Goal: Task Accomplishment & Management: Manage account settings

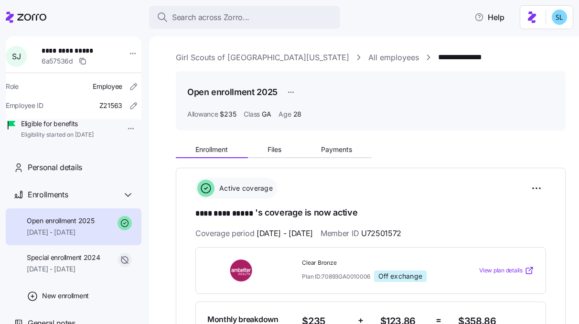
scroll to position [441, 0]
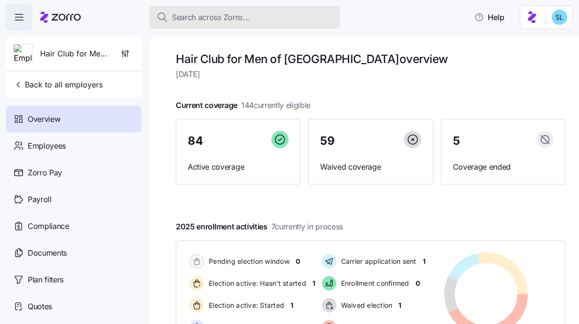
click at [272, 21] on div "Search across Zorro..." at bounding box center [245, 17] width 176 height 12
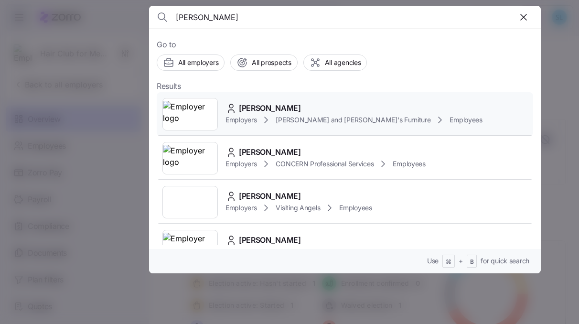
type input "danielle rub"
click at [365, 112] on div "DANIELLE RUBIN" at bounding box center [353, 108] width 257 height 12
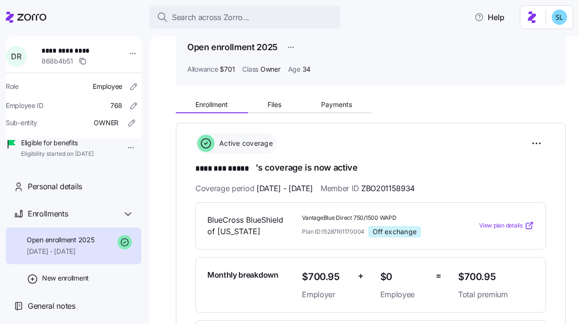
scroll to position [46, 0]
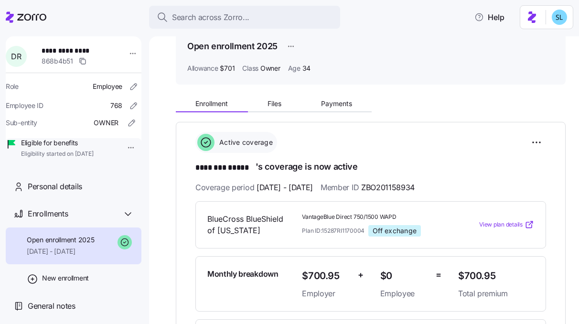
click at [465, 268] on span "$700.95" at bounding box center [496, 276] width 76 height 16
click at [465, 272] on span "$700.95" at bounding box center [496, 276] width 76 height 16
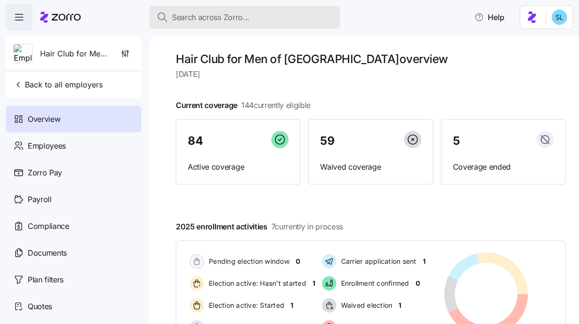
click at [304, 22] on div "Search across Zorro..." at bounding box center [245, 17] width 176 height 12
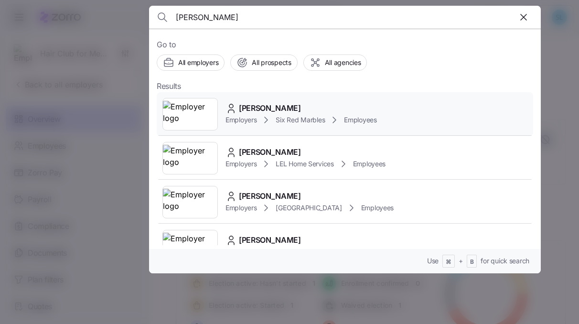
type input "cary"
click at [306, 95] on div "Cary Drake Employers Six Red Marbles Employees" at bounding box center [345, 114] width 376 height 44
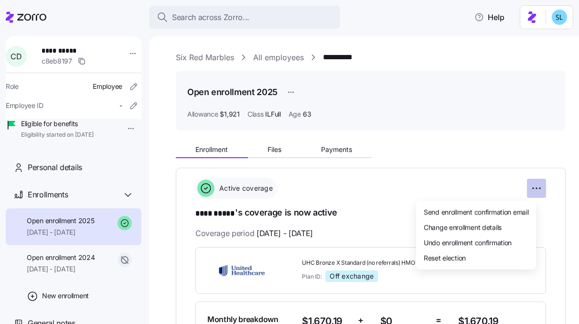
click at [537, 193] on html "**********" at bounding box center [289, 159] width 579 height 318
click at [517, 229] on div "Change enrollment details" at bounding box center [476, 226] width 112 height 15
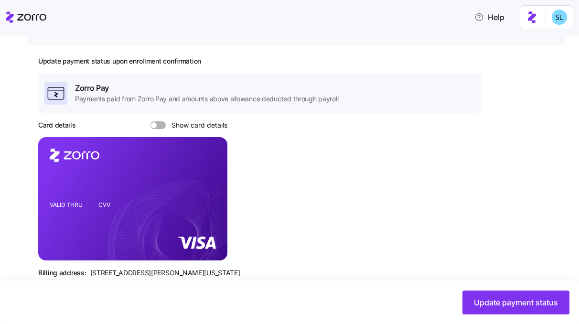
scroll to position [118, 0]
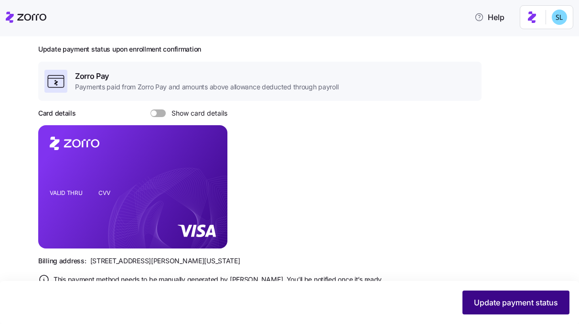
click at [523, 299] on span "Update payment status" at bounding box center [516, 301] width 84 height 11
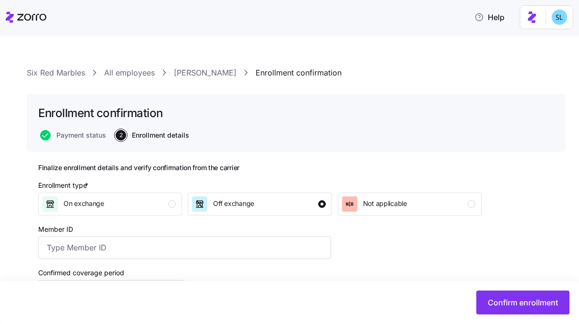
click at [219, 235] on div "Member ID" at bounding box center [184, 241] width 293 height 36
click at [216, 242] on input "Member ID" at bounding box center [184, 247] width 293 height 23
paste input "128230318"
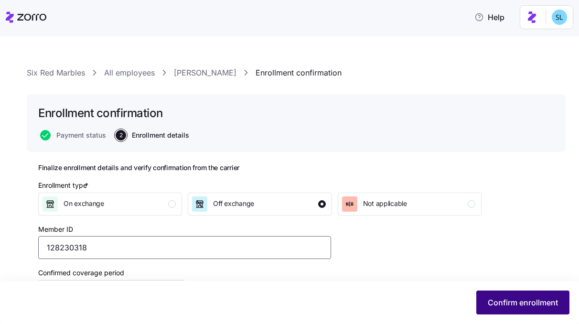
type input "128230318"
click at [495, 304] on span "Confirm enrollment" at bounding box center [522, 301] width 70 height 11
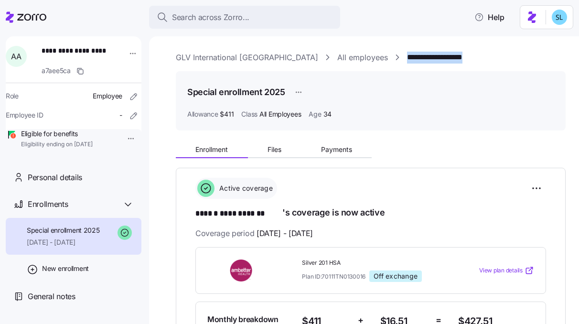
drag, startPoint x: 453, startPoint y: 61, endPoint x: 344, endPoint y: 60, distance: 108.8
click at [344, 60] on div "**********" at bounding box center [371, 58] width 390 height 12
click at [442, 59] on div "**********" at bounding box center [371, 58] width 390 height 12
drag, startPoint x: 434, startPoint y: 57, endPoint x: 346, endPoint y: 56, distance: 88.3
click at [346, 56] on div "**********" at bounding box center [371, 58] width 390 height 12
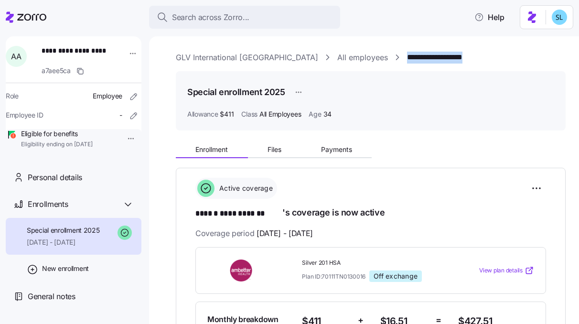
copy link "**********"
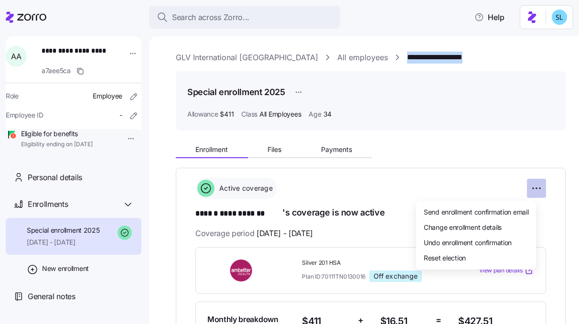
click at [535, 184] on html "**********" at bounding box center [289, 159] width 579 height 318
click at [516, 230] on div "Change enrollment details" at bounding box center [476, 226] width 112 height 15
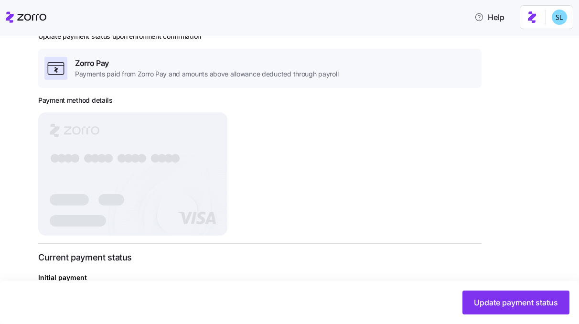
scroll to position [203, 0]
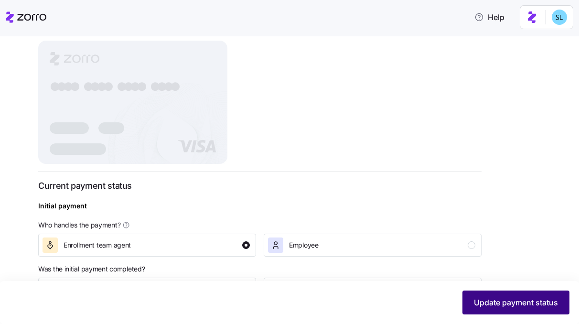
click at [511, 305] on span "Update payment status" at bounding box center [516, 301] width 84 height 11
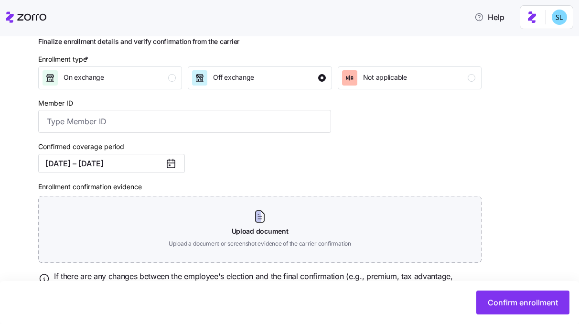
scroll to position [137, 0]
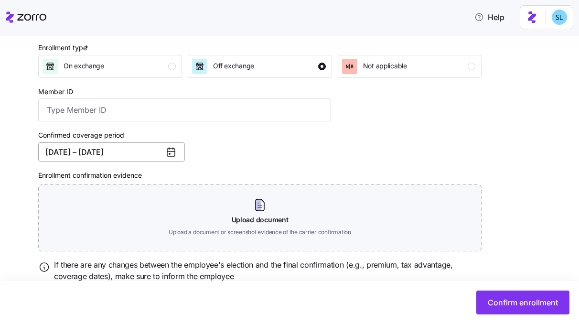
click at [139, 153] on button "05/01/2025 – 12/31/2025" at bounding box center [111, 151] width 147 height 19
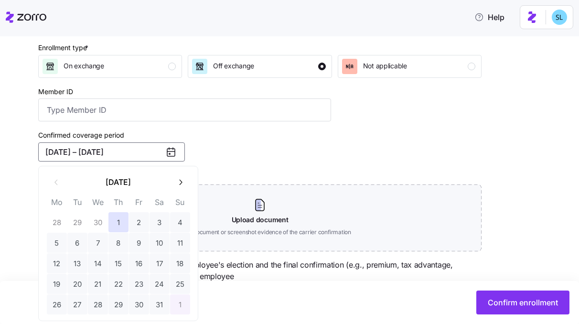
click at [66, 152] on button "05/01/2025 – 12/31/2025" at bounding box center [111, 151] width 147 height 19
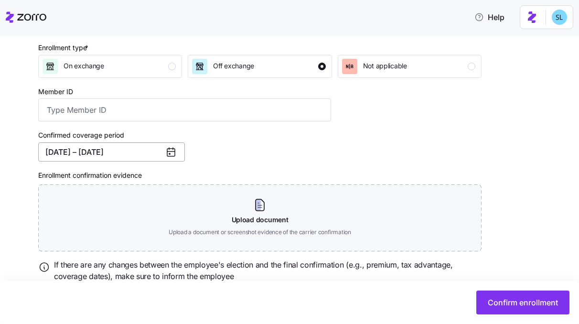
click at [66, 152] on button "05/01/2025 – 12/31/2025" at bounding box center [111, 151] width 147 height 19
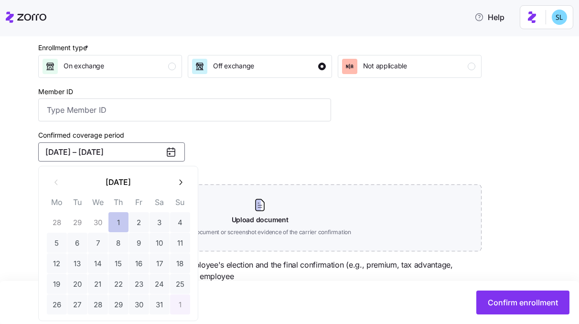
click at [120, 221] on button "1" at bounding box center [118, 222] width 20 height 20
click at [182, 181] on icon "button" at bounding box center [180, 182] width 9 height 9
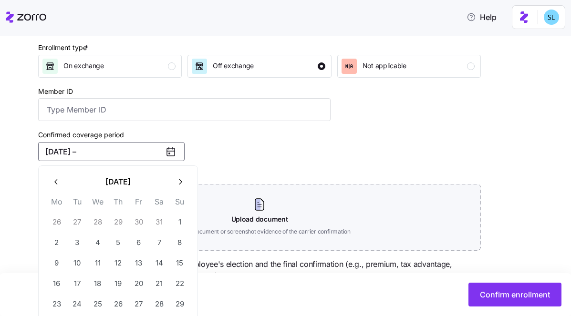
click at [182, 181] on icon "button" at bounding box center [180, 182] width 9 height 9
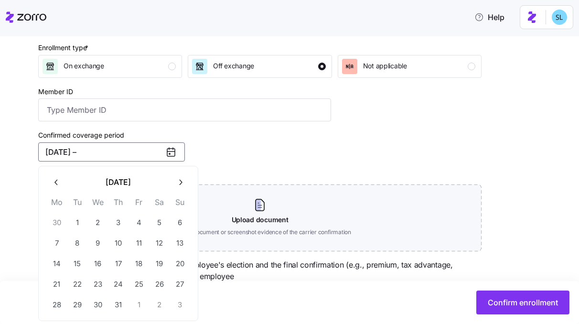
click at [182, 181] on icon "button" at bounding box center [180, 182] width 9 height 9
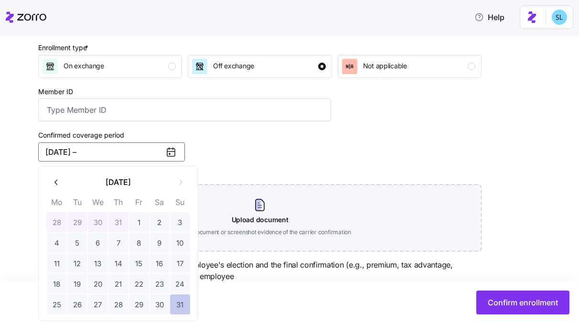
click at [179, 305] on button "31" at bounding box center [180, 304] width 20 height 20
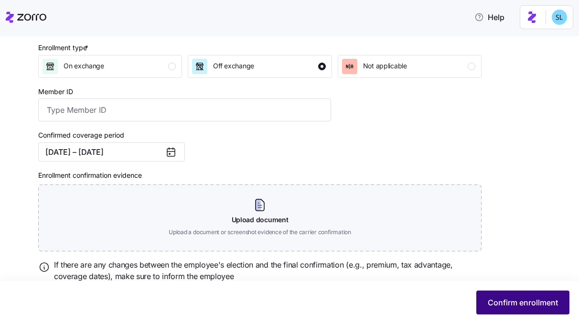
click at [529, 306] on span "Confirm enrollment" at bounding box center [522, 301] width 70 height 11
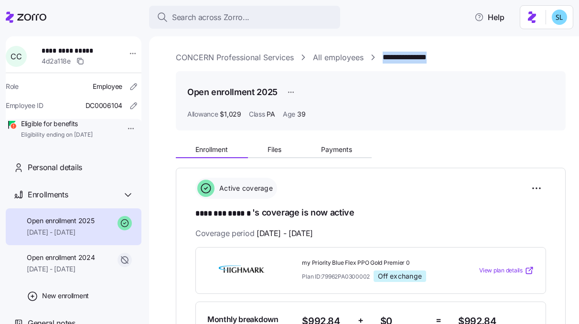
drag, startPoint x: 455, startPoint y: 61, endPoint x: 384, endPoint y: 59, distance: 71.1
click at [384, 59] on div "**********" at bounding box center [371, 58] width 390 height 12
copy link "**********"
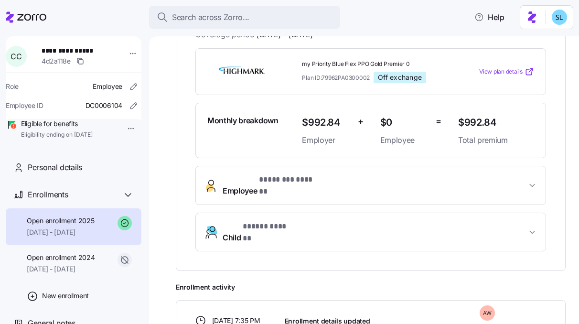
scroll to position [199, 0]
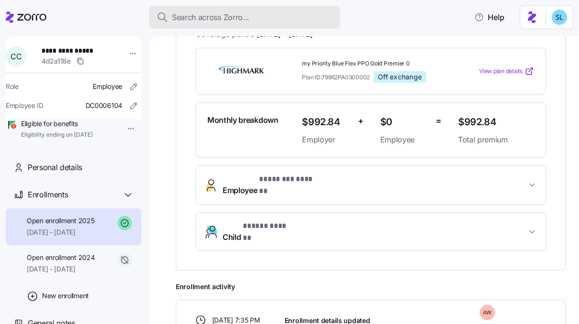
click at [240, 21] on span "Search across Zorro..." at bounding box center [210, 17] width 77 height 12
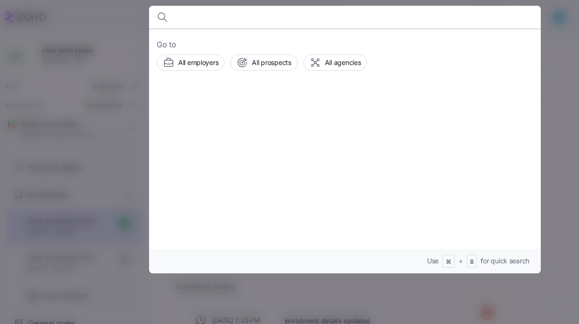
paste input "[PERSON_NAME]"
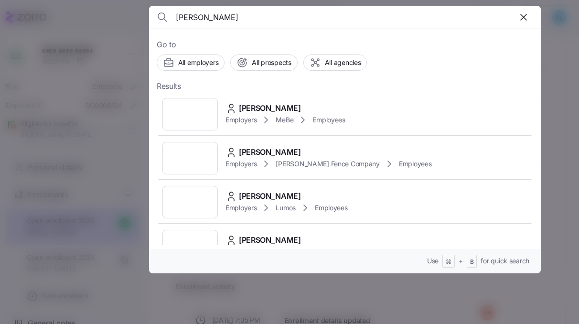
type input "Courtney Parks"
click at [291, 108] on span "Courtney Parks" at bounding box center [270, 108] width 62 height 12
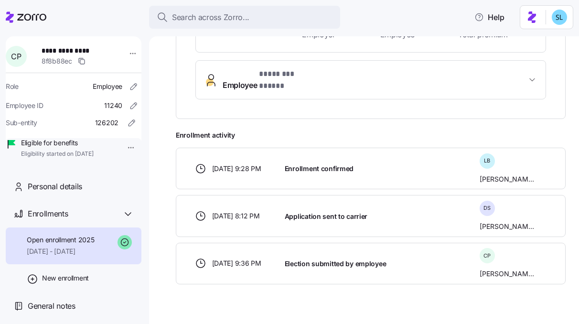
scroll to position [308, 0]
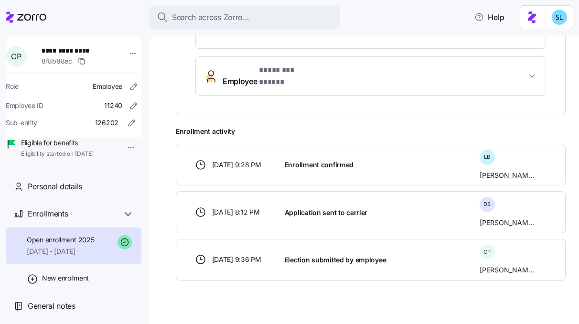
click at [315, 73] on span "* ******** ***** *" at bounding box center [288, 70] width 59 height 12
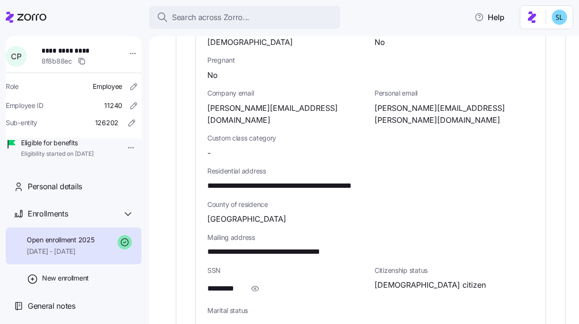
scroll to position [512, 0]
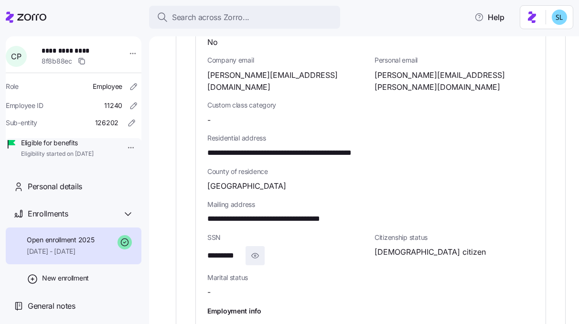
click at [254, 250] on icon "button" at bounding box center [255, 255] width 10 height 11
click at [229, 250] on span "**********" at bounding box center [230, 256] width 46 height 12
copy span "**"
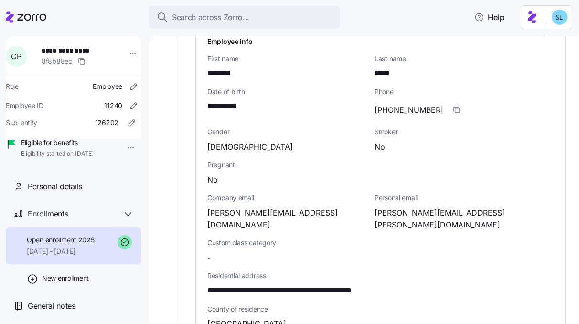
scroll to position [373, 0]
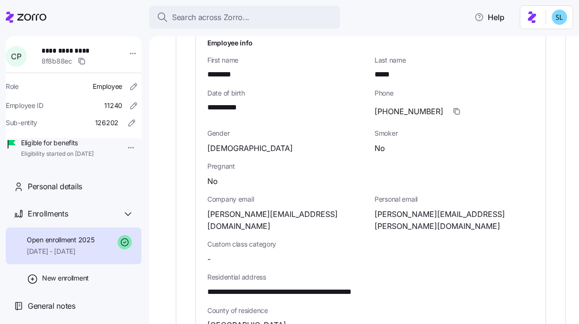
click at [232, 102] on span "**********" at bounding box center [228, 108] width 42 height 12
copy span "****"
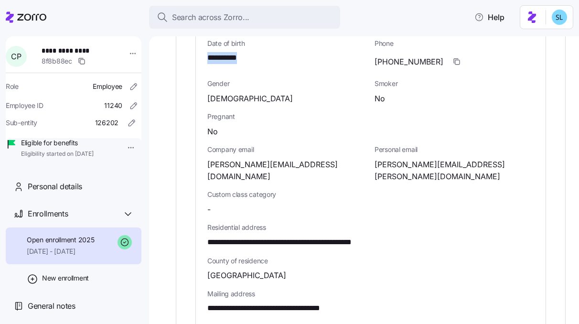
scroll to position [432, 0]
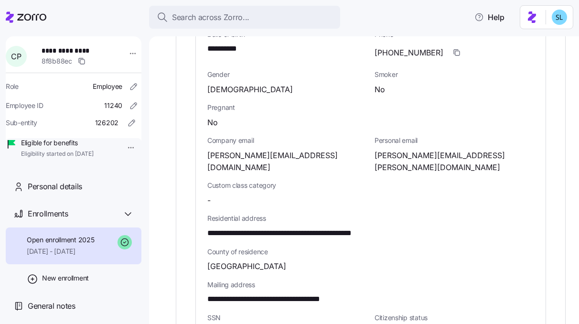
click at [346, 227] on span "**********" at bounding box center [306, 233] width 199 height 12
copy span "*****"
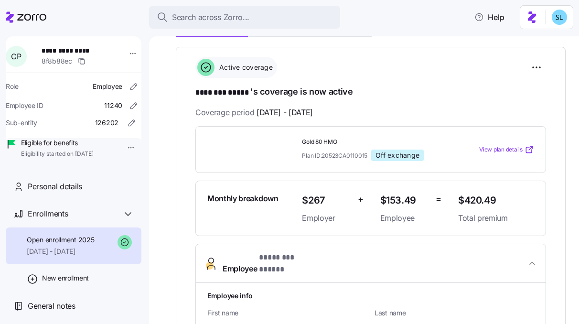
scroll to position [53, 0]
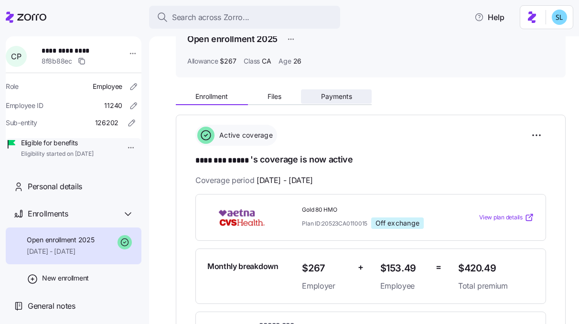
click at [353, 99] on button "Payments" at bounding box center [336, 96] width 71 height 14
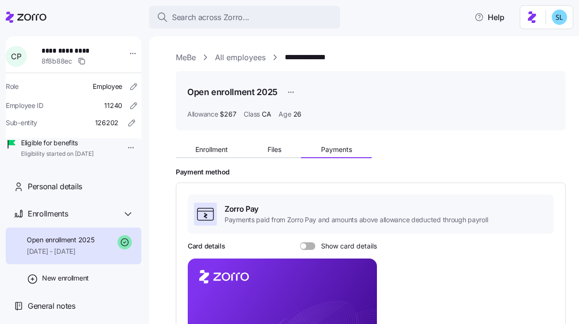
scroll to position [64, 0]
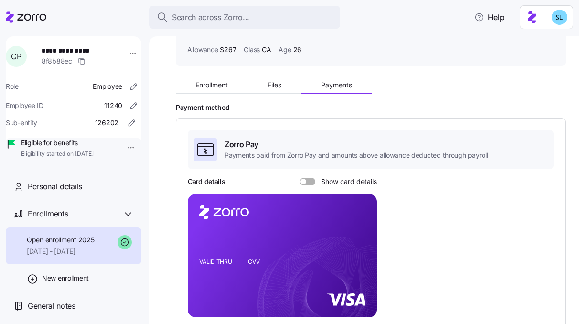
click at [343, 180] on span "Show card details" at bounding box center [346, 182] width 62 height 8
click at [300, 178] on input "Show card details" at bounding box center [300, 178] width 0 height 0
click at [358, 240] on icon "copy-to-clipboard" at bounding box center [359, 238] width 9 height 9
click at [235, 86] on button "Enrollment" at bounding box center [212, 85] width 72 height 14
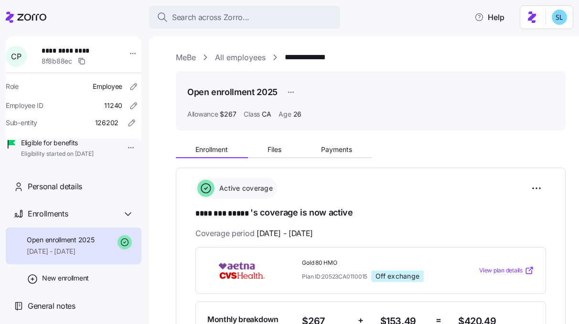
scroll to position [181, 0]
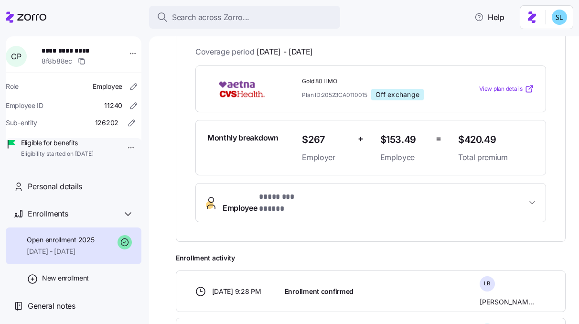
click at [376, 207] on button "Employee * ******** ***** *" at bounding box center [370, 202] width 349 height 38
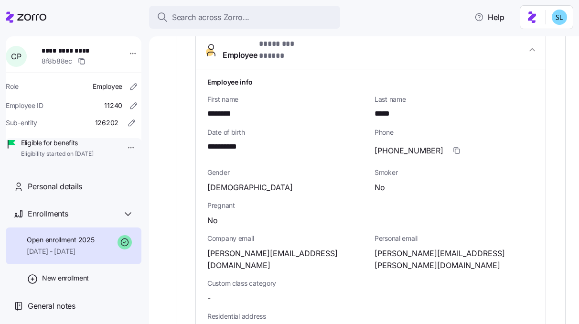
scroll to position [337, 0]
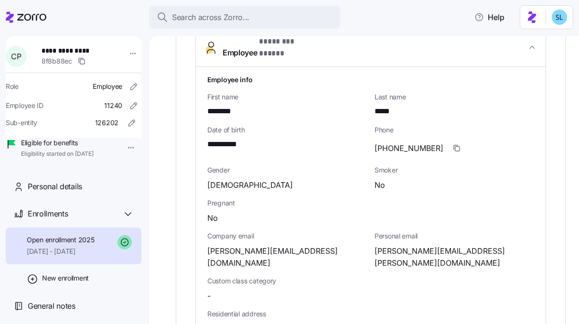
click at [393, 245] on span "courtney.kate.parks@gmail.com" at bounding box center [453, 257] width 159 height 24
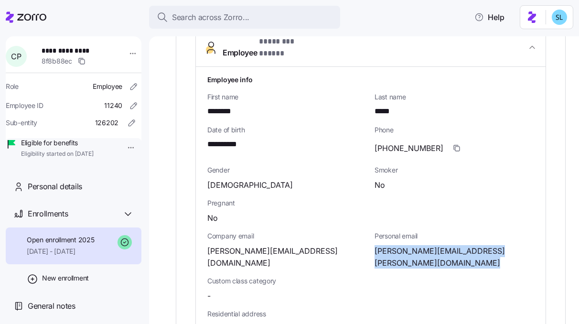
click at [393, 245] on span "courtney.kate.parks@gmail.com" at bounding box center [453, 257] width 159 height 24
copy span "courtney"
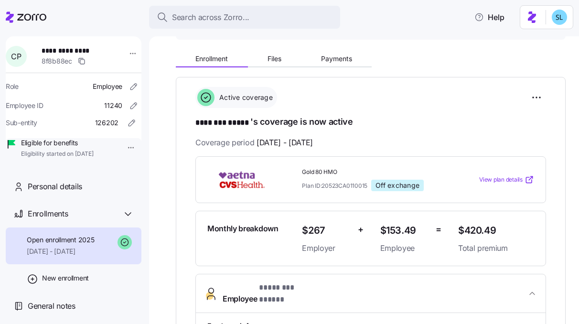
scroll to position [21, 0]
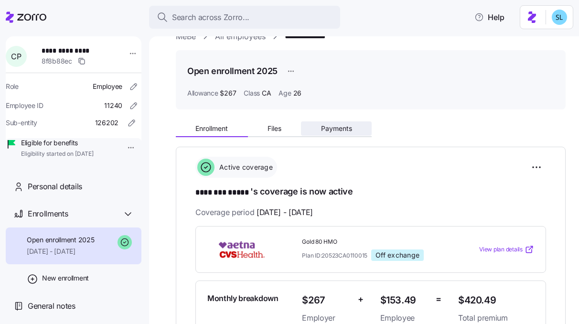
click at [345, 129] on span "Payments" at bounding box center [336, 128] width 31 height 7
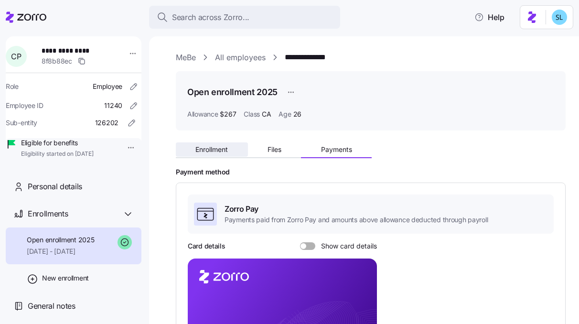
click at [232, 150] on button "Enrollment" at bounding box center [212, 149] width 72 height 14
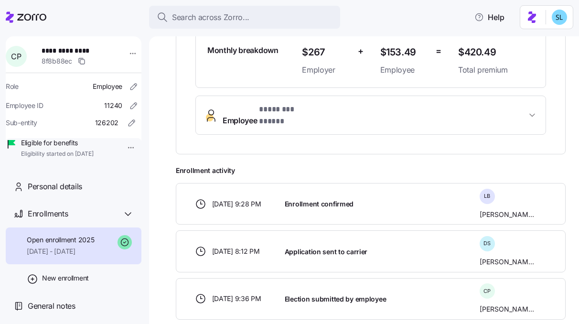
scroll to position [137, 0]
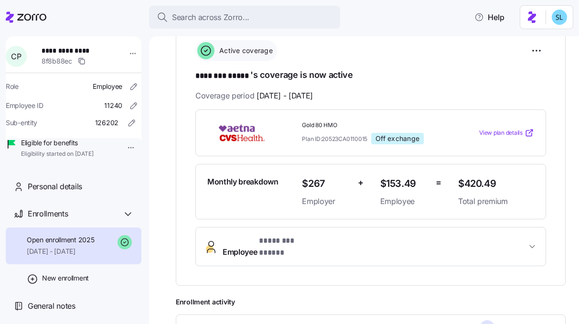
click at [305, 227] on button "Employee * ******** ***** *" at bounding box center [370, 246] width 349 height 38
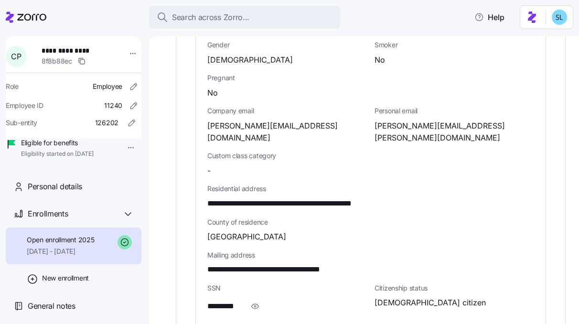
scroll to position [487, 0]
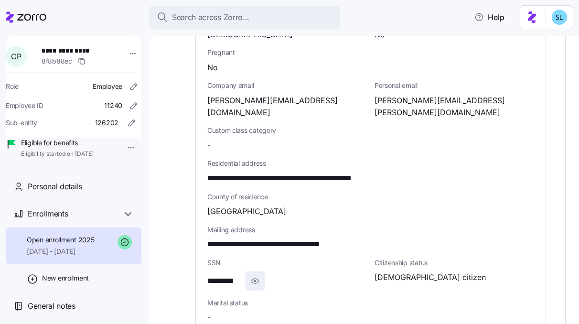
click at [253, 275] on icon "button" at bounding box center [255, 280] width 10 height 11
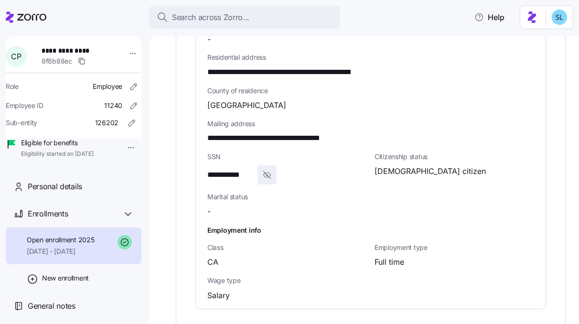
scroll to position [575, 0]
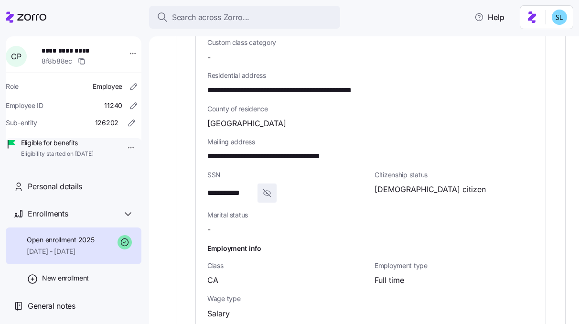
click at [308, 150] on span "**********" at bounding box center [284, 156] width 154 height 12
copy span "*****"
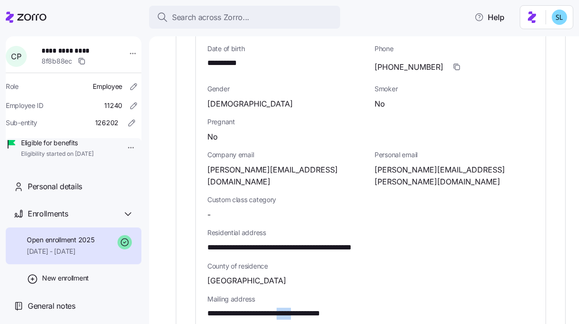
scroll to position [414, 0]
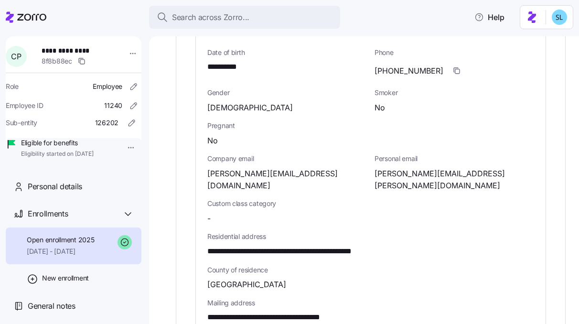
click at [231, 61] on span "**********" at bounding box center [228, 67] width 42 height 12
copy span "****"
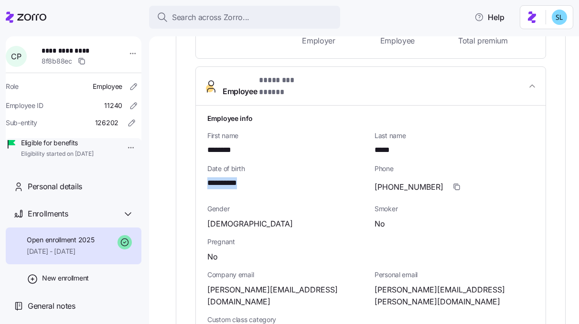
scroll to position [103, 0]
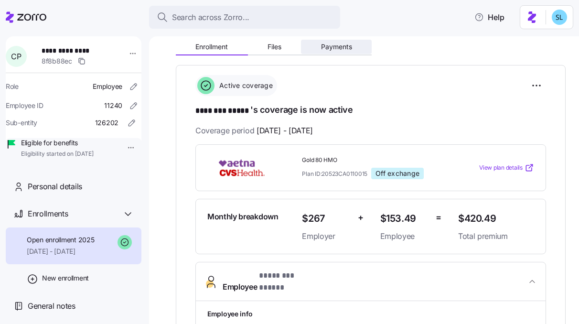
click at [336, 46] on span "Payments" at bounding box center [336, 46] width 31 height 7
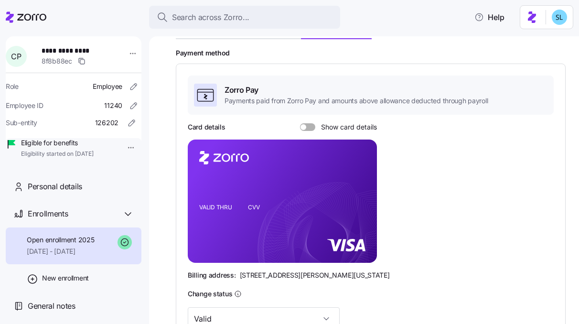
scroll to position [123, 0]
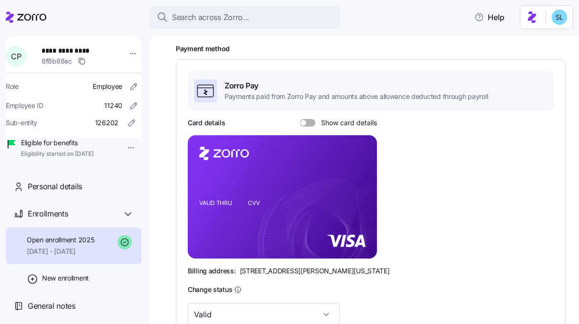
click at [330, 119] on span "Show card details" at bounding box center [346, 123] width 62 height 8
click at [300, 119] on input "Show card details" at bounding box center [300, 119] width 0 height 0
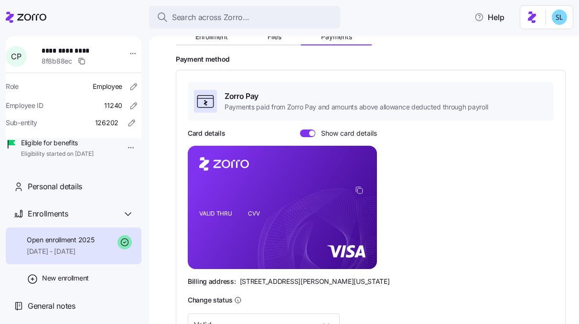
scroll to position [46, 0]
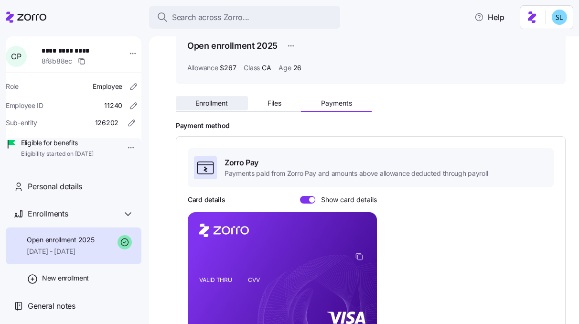
click at [216, 106] on span "Enrollment" at bounding box center [211, 103] width 32 height 7
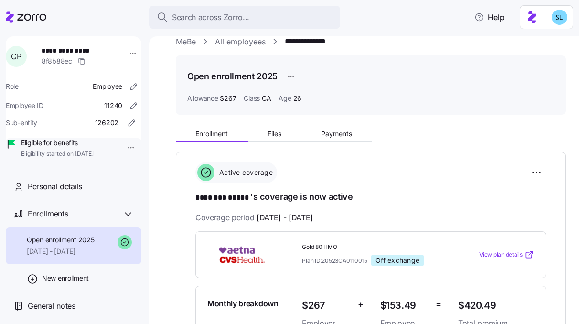
scroll to position [172, 0]
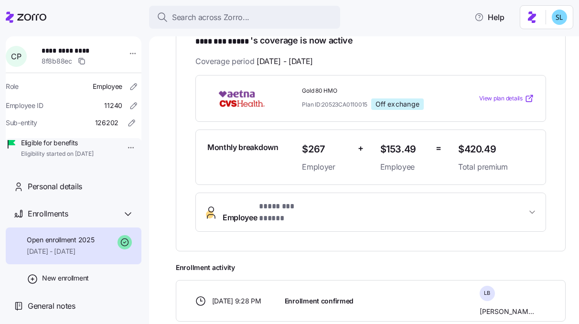
click at [294, 213] on button "Employee * ******** ***** *" at bounding box center [370, 212] width 349 height 38
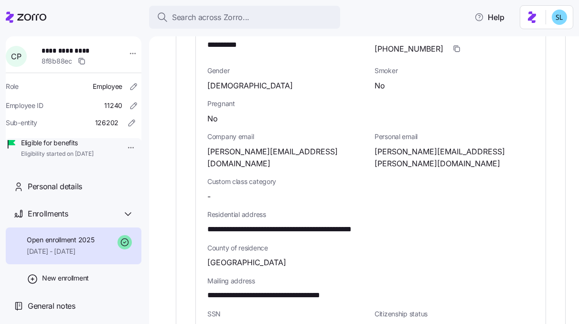
scroll to position [455, 0]
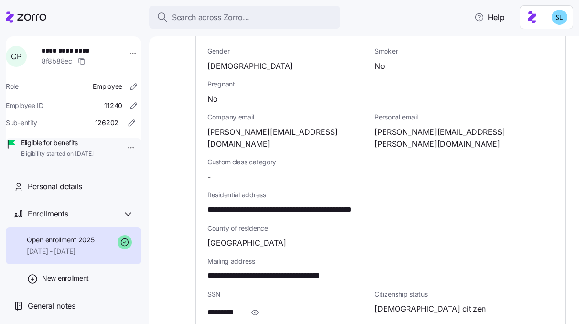
click at [429, 126] on span "courtney.kate.parks@gmail.com" at bounding box center [453, 138] width 159 height 24
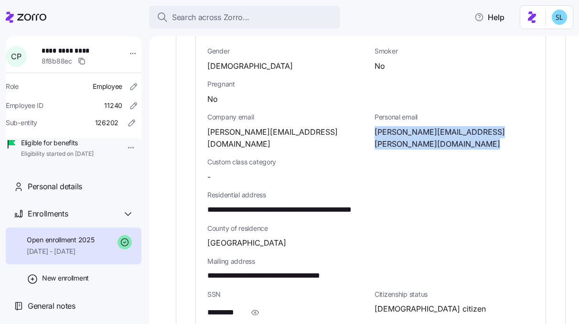
click at [429, 126] on span "courtney.kate.parks@gmail.com" at bounding box center [453, 138] width 159 height 24
copy span "parks"
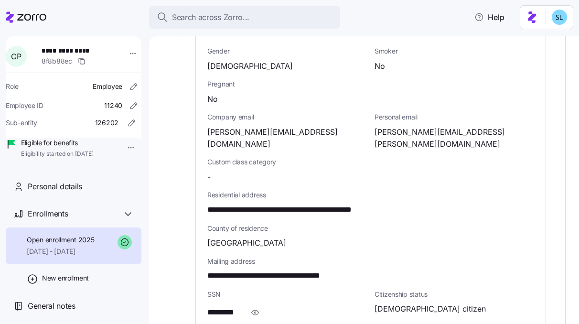
click at [422, 153] on div "**********" at bounding box center [370, 197] width 334 height 490
click at [261, 303] on span "button" at bounding box center [255, 312] width 18 height 18
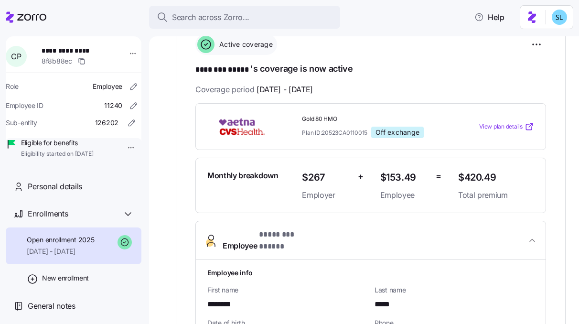
scroll to position [112, 0]
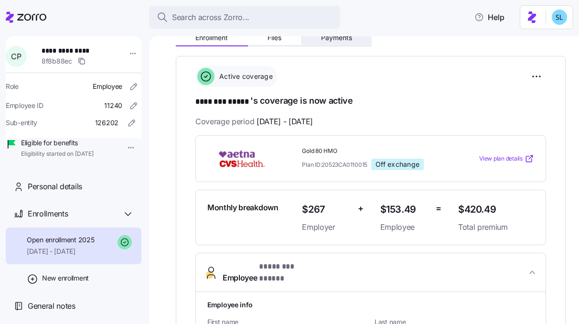
click at [352, 43] on button "Payments" at bounding box center [336, 38] width 71 height 14
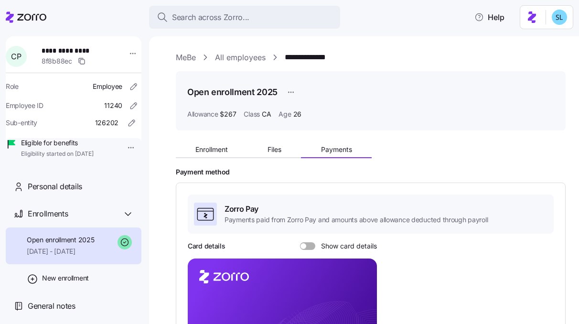
click at [330, 242] on span "Show card details" at bounding box center [346, 246] width 62 height 8
click at [300, 242] on input "Show card details" at bounding box center [300, 242] width 0 height 0
click at [228, 152] on span "Enrollment" at bounding box center [211, 149] width 32 height 7
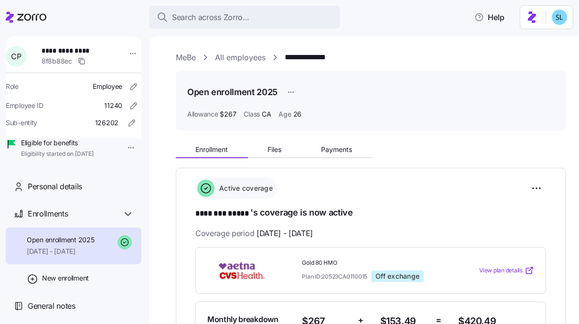
scroll to position [176, 0]
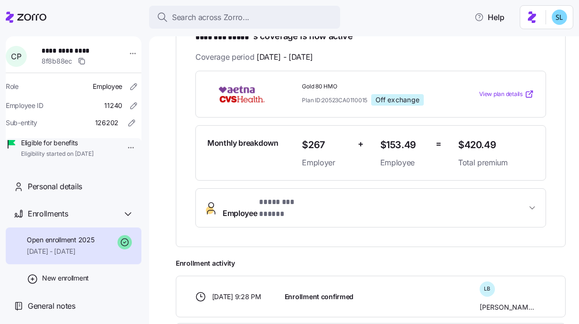
click at [289, 201] on span "* ******** ***** *" at bounding box center [288, 202] width 59 height 12
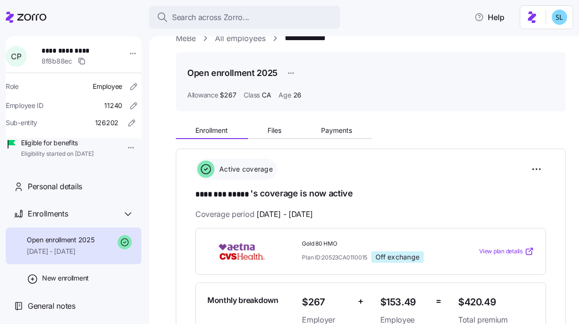
scroll to position [0, 0]
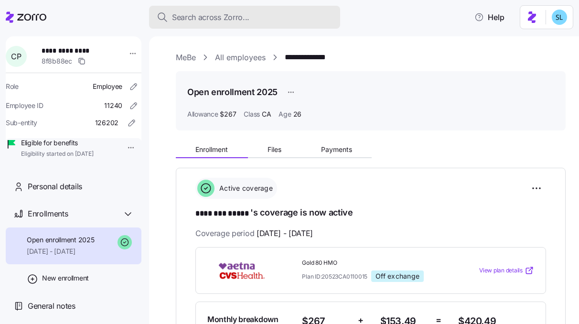
click at [260, 19] on div "Search across Zorro..." at bounding box center [245, 17] width 176 height 12
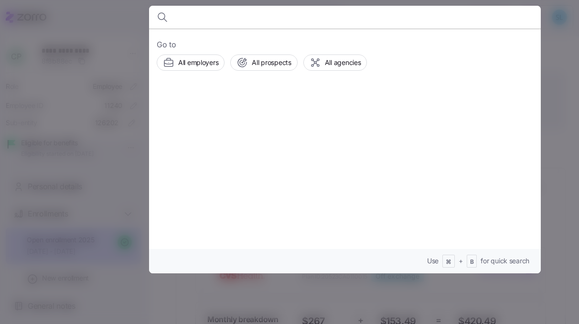
type input "s"
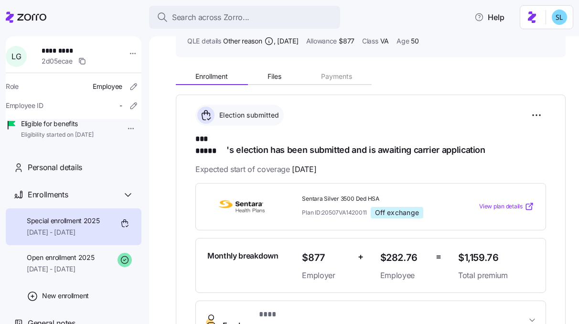
scroll to position [53, 0]
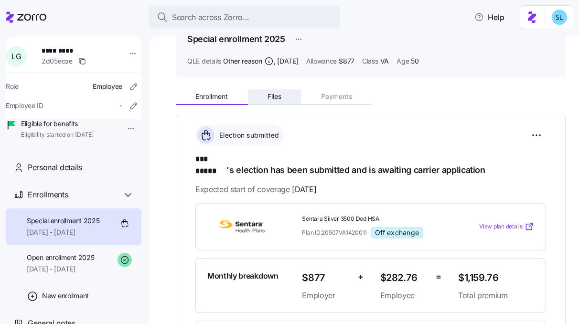
click at [276, 91] on button "Files" at bounding box center [274, 96] width 53 height 14
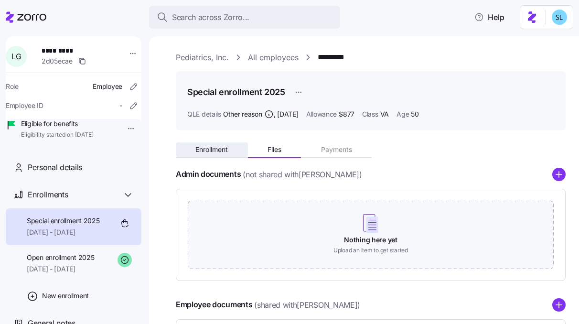
click at [225, 146] on span "Enrollment" at bounding box center [211, 149] width 32 height 7
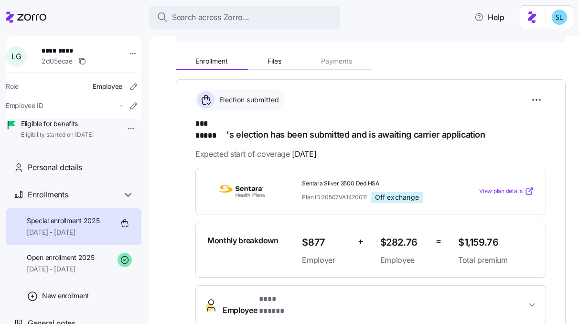
scroll to position [116, 0]
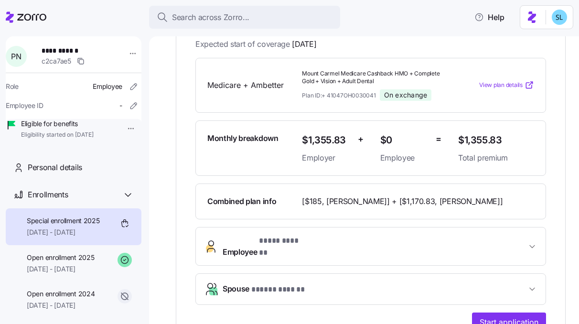
scroll to position [127, 0]
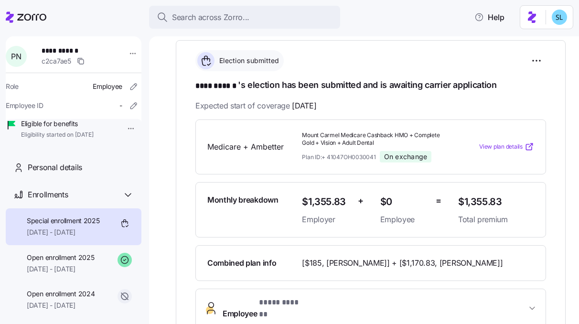
click at [69, 51] on span "**********" at bounding box center [73, 51] width 63 height 10
copy span "**********"
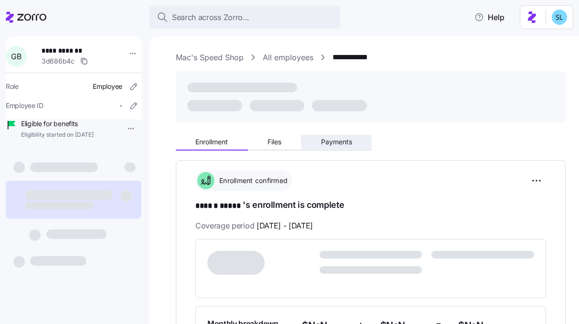
click at [337, 138] on div "Enrollment Files Payments" at bounding box center [371, 140] width 390 height 20
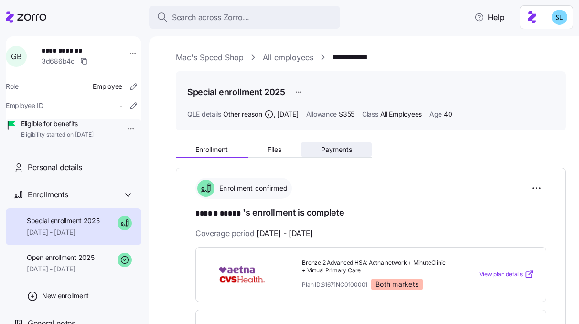
click at [343, 147] on span "Payments" at bounding box center [336, 149] width 31 height 7
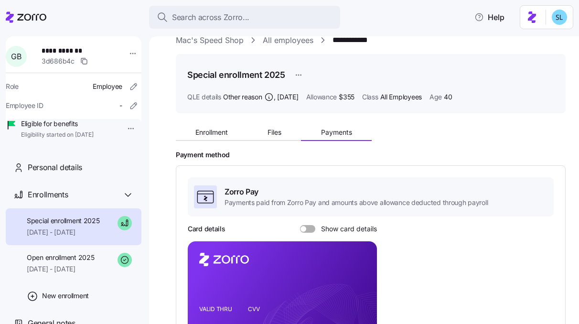
scroll to position [42, 0]
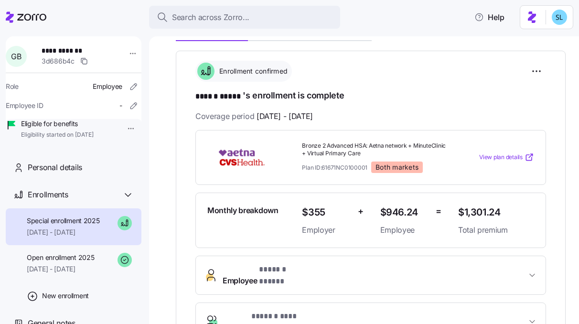
scroll to position [298, 0]
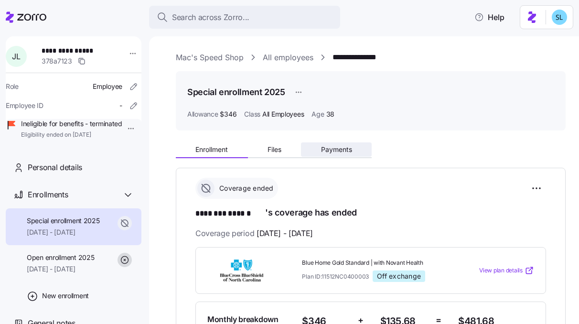
click at [360, 143] on button "Payments" at bounding box center [336, 149] width 71 height 14
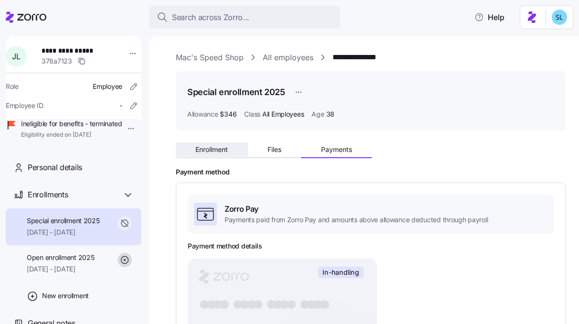
click at [227, 146] on span "Enrollment" at bounding box center [211, 149] width 32 height 7
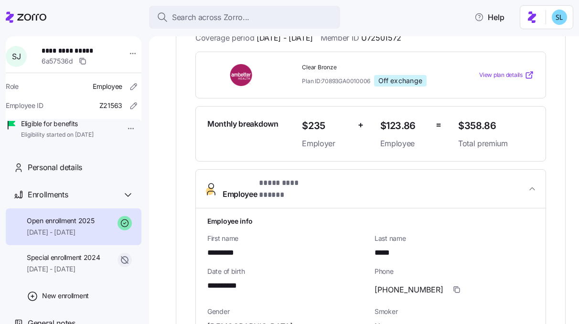
scroll to position [117, 0]
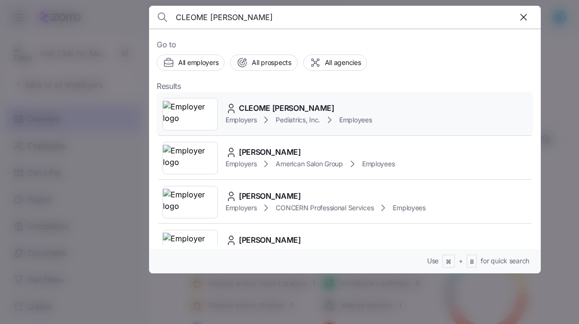
type input "CLEOME WINTERS"
click at [286, 104] on span "CLEOME WINTERS" at bounding box center [286, 108] width 95 height 12
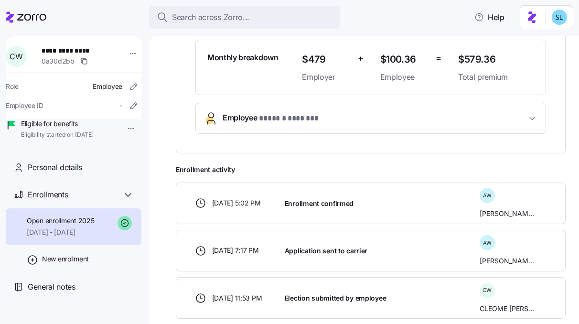
scroll to position [63, 0]
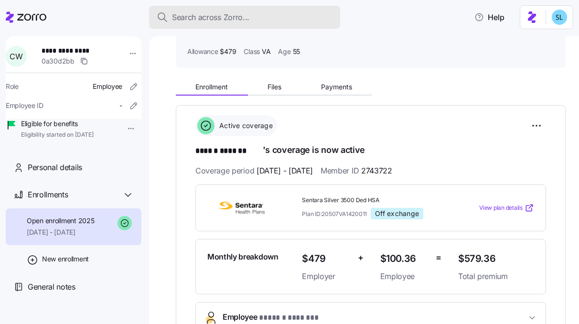
click at [310, 12] on div "Search across Zorro..." at bounding box center [245, 17] width 176 height 12
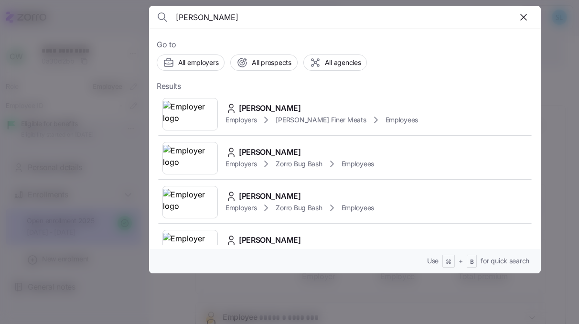
type input "Joy Craine"
click at [316, 90] on div "Go to All employers All prospects All agencies Results Joy Craine Employers Lou…" at bounding box center [344, 151] width 391 height 244
click at [313, 96] on div "Joy Craine Employers Louie's Finer Meats Employees" at bounding box center [345, 114] width 376 height 44
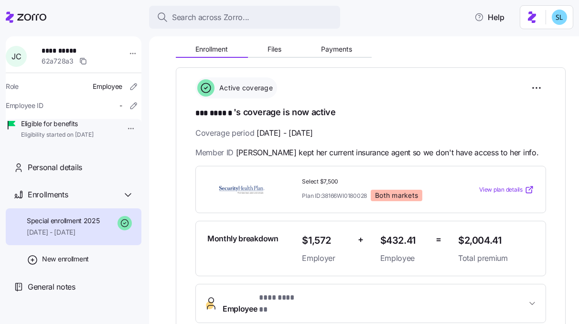
scroll to position [101, 0]
click at [338, 56] on div "Enrollment Files Payments" at bounding box center [274, 50] width 196 height 14
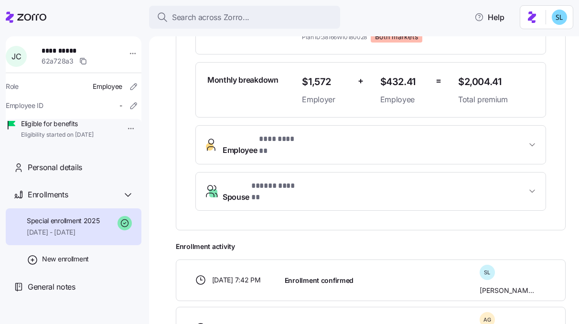
scroll to position [57, 0]
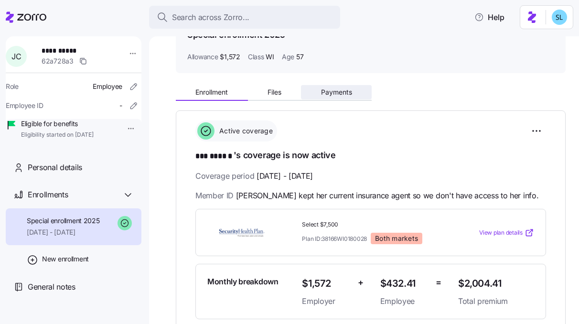
click at [342, 95] on span "Payments" at bounding box center [336, 92] width 31 height 7
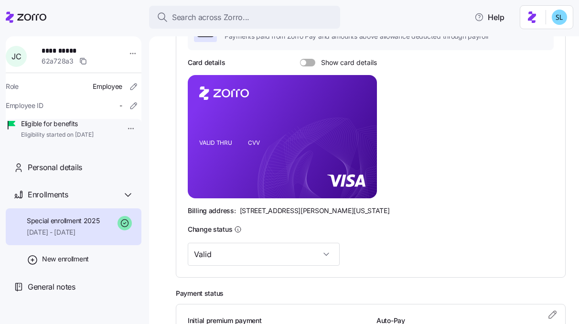
scroll to position [12, 0]
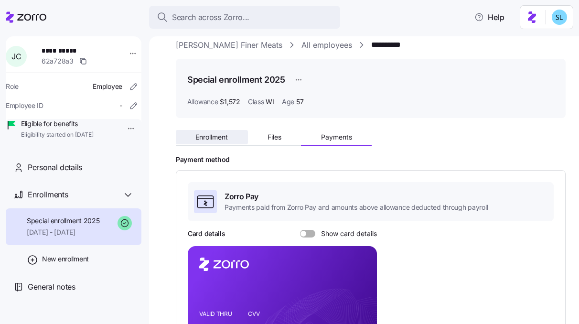
click at [231, 136] on button "Enrollment" at bounding box center [212, 137] width 72 height 14
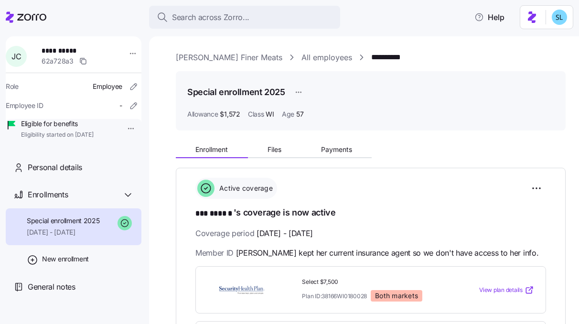
scroll to position [324, 0]
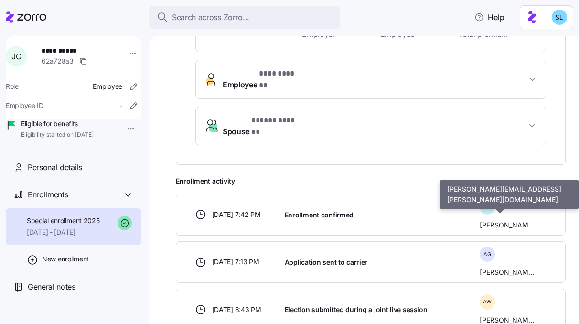
click at [492, 220] on span "Stephanie Lange" at bounding box center [506, 225] width 54 height 10
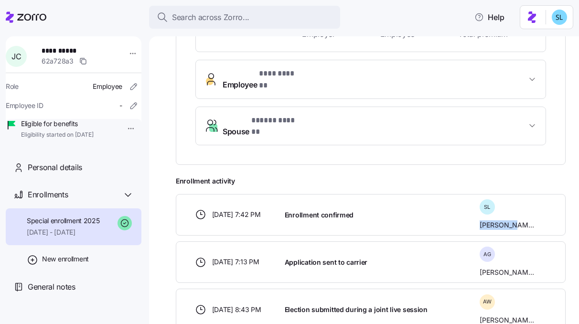
click at [492, 220] on span "Stephanie Lange" at bounding box center [506, 225] width 54 height 10
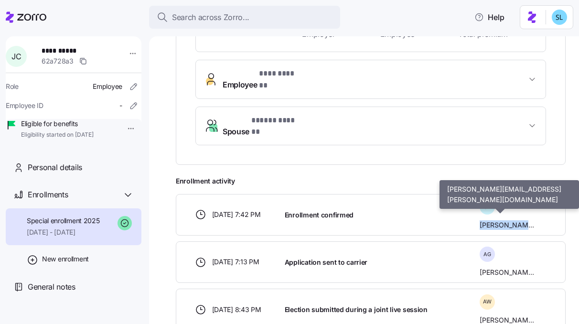
click at [492, 220] on span "Stephanie Lange" at bounding box center [506, 225] width 54 height 10
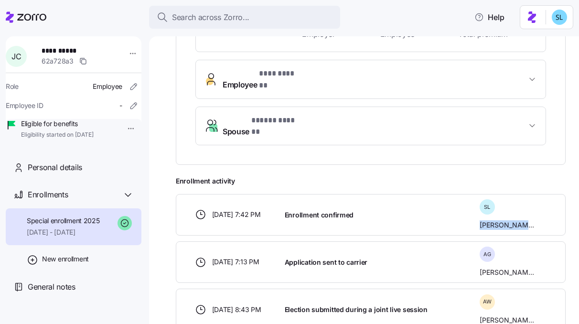
copy div "Stephanie Lange"
click at [70, 49] on span "**********" at bounding box center [75, 51] width 67 height 10
copy span "**********"
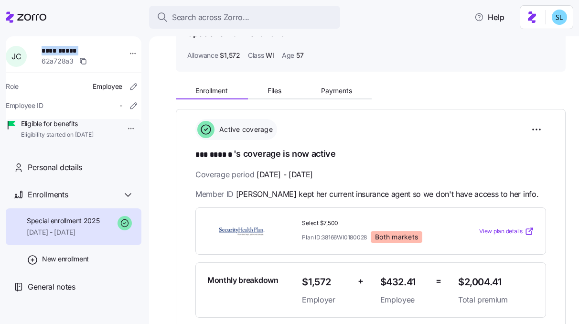
scroll to position [0, 0]
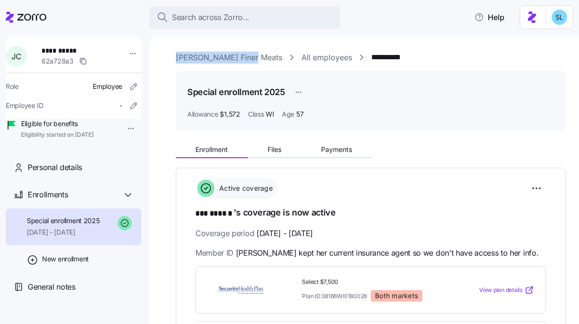
drag, startPoint x: 248, startPoint y: 57, endPoint x: 176, endPoint y: 58, distance: 72.1
click at [176, 58] on div "**********" at bounding box center [371, 58] width 390 height 12
copy link "Louie's Finer Meats"
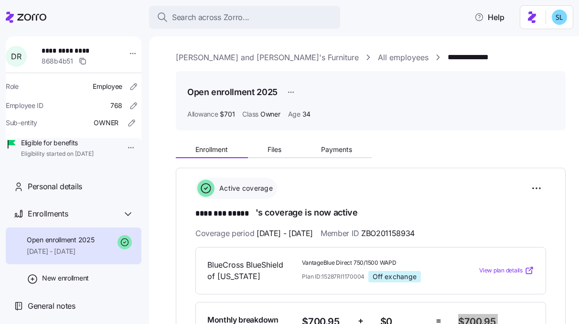
scroll to position [46, 0]
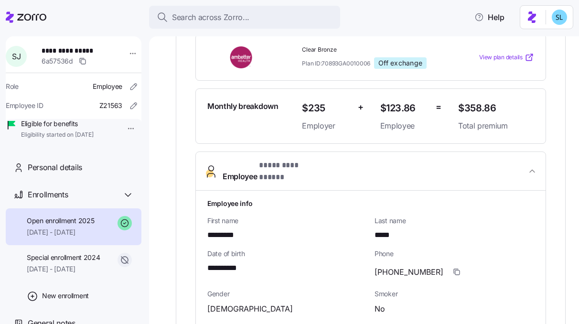
scroll to position [163, 0]
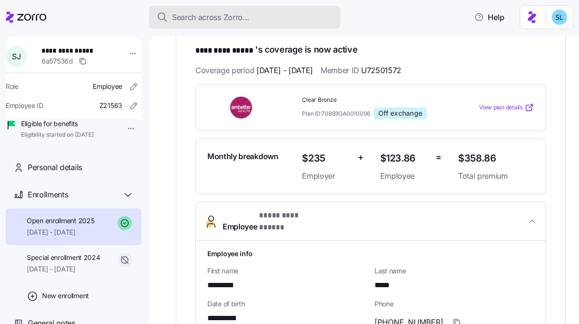
click at [265, 23] on div "Search across Zorro..." at bounding box center [245, 17] width 176 height 12
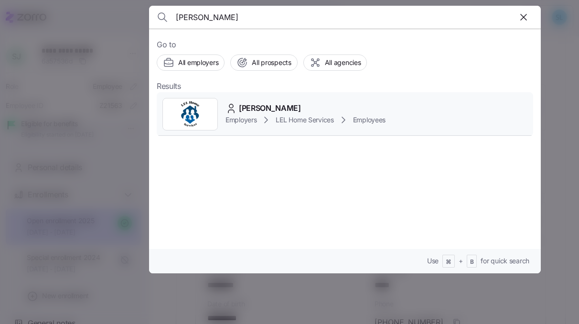
type input "Catalina Messersmith"
click at [301, 108] on span "Catalina Messersmith" at bounding box center [270, 108] width 62 height 12
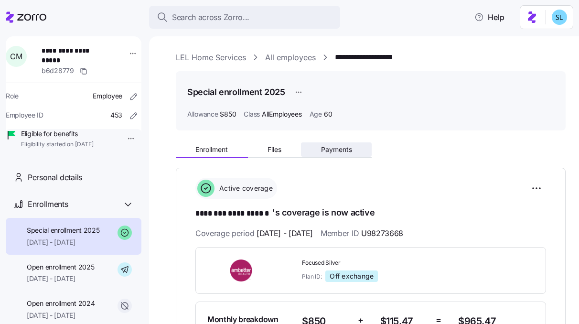
click at [332, 151] on span "Payments" at bounding box center [336, 149] width 31 height 7
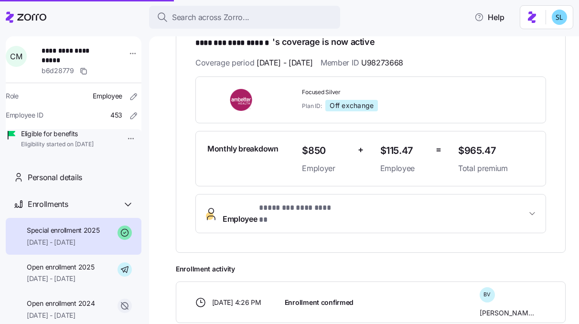
scroll to position [290, 0]
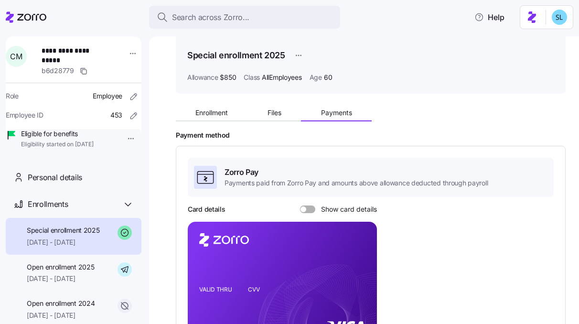
scroll to position [43, 0]
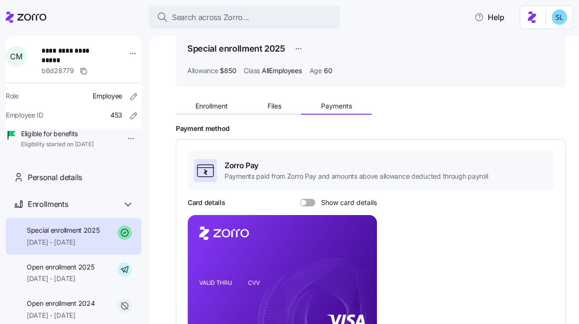
click at [308, 206] on div "Card details Show card details" at bounding box center [282, 203] width 189 height 10
click at [307, 205] on span at bounding box center [311, 203] width 10 height 8
click at [300, 199] on input "Show card details" at bounding box center [300, 199] width 0 height 0
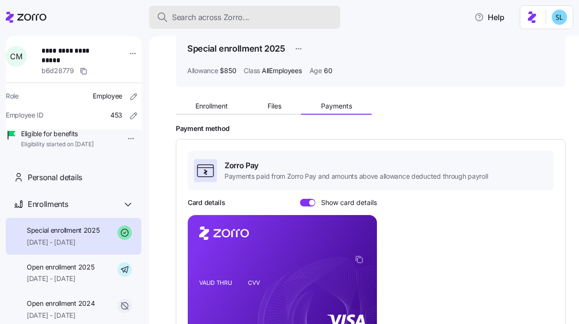
click at [287, 23] on button "Search across Zorro..." at bounding box center [244, 17] width 191 height 23
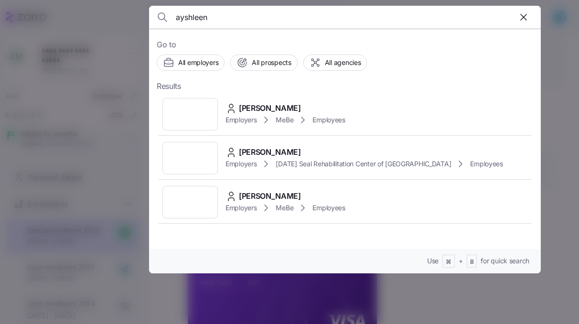
type input "ayshleen"
click at [340, 99] on div "[PERSON_NAME] Employers MeBe Employees" at bounding box center [345, 114] width 376 height 44
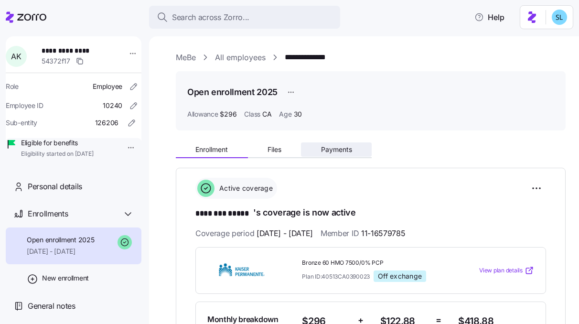
click at [356, 143] on button "Payments" at bounding box center [336, 149] width 71 height 14
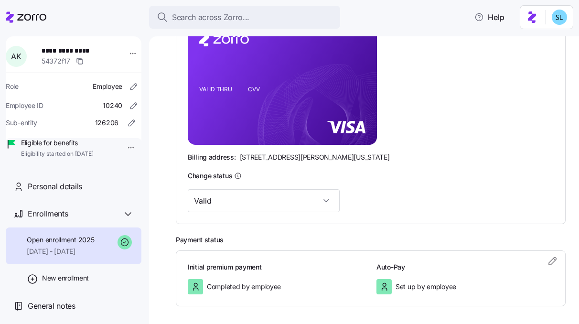
scroll to position [276, 0]
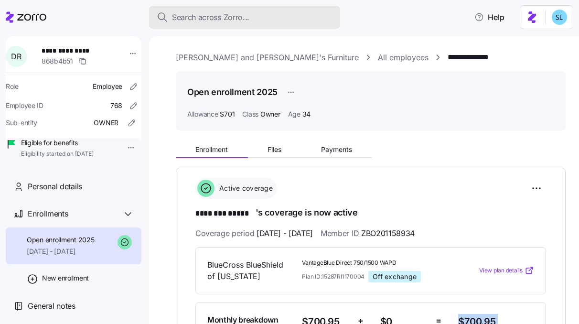
scroll to position [46, 0]
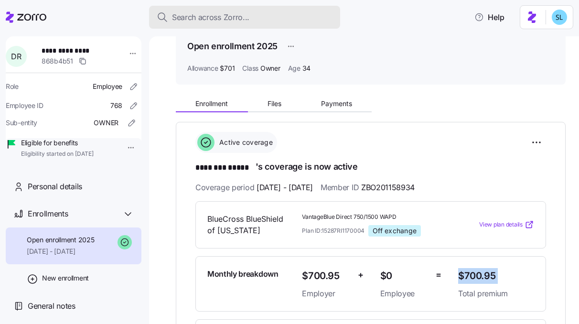
click at [262, 19] on div "Search across Zorro..." at bounding box center [245, 17] width 176 height 12
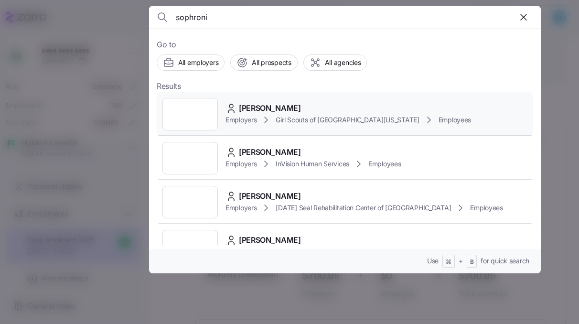
type input "sophroni"
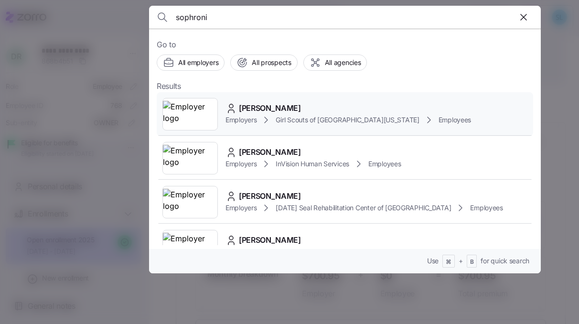
click at [290, 103] on span "Sophronia Jones" at bounding box center [270, 108] width 62 height 12
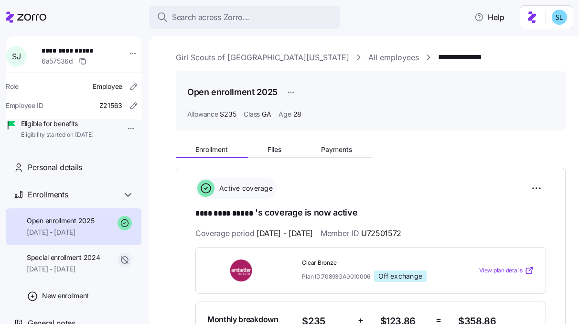
scroll to position [2, 0]
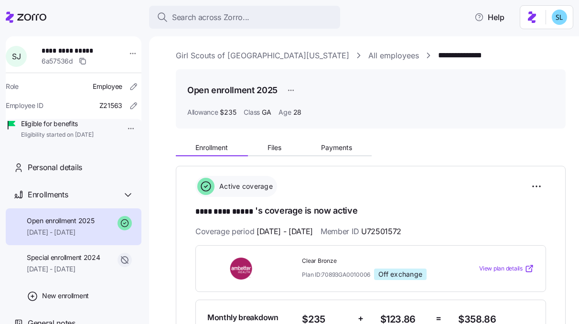
click at [401, 229] on span "U72501572" at bounding box center [381, 231] width 40 height 12
copy span "U72501572"
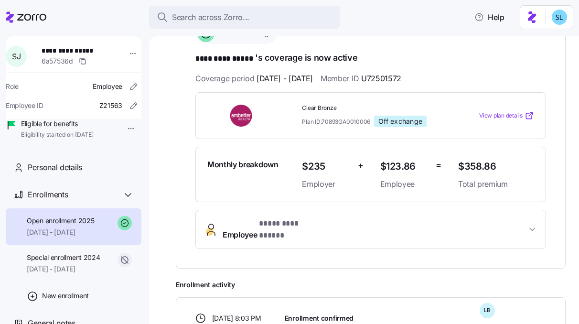
click at [338, 224] on span "Employee * ********* ***** *" at bounding box center [374, 229] width 304 height 23
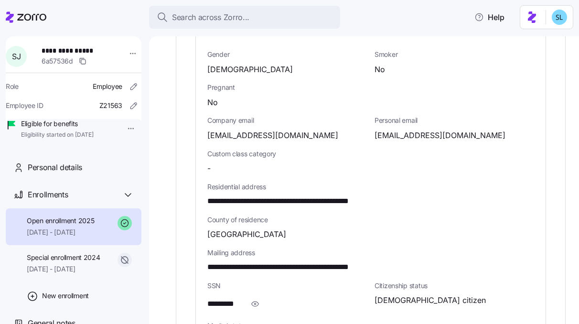
scroll to position [516, 0]
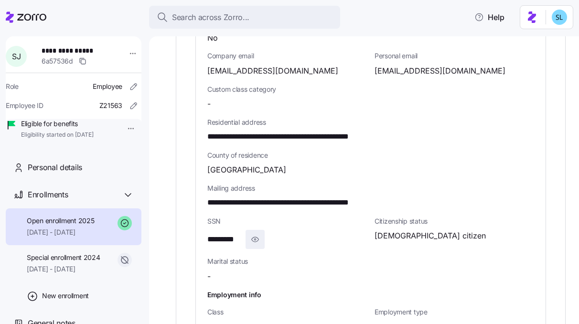
click at [254, 233] on icon "button" at bounding box center [255, 238] width 10 height 11
click at [240, 233] on span "**********" at bounding box center [231, 239] width 49 height 12
copy span "****"
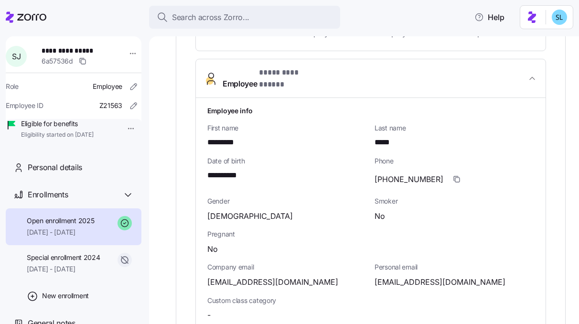
scroll to position [245, 0]
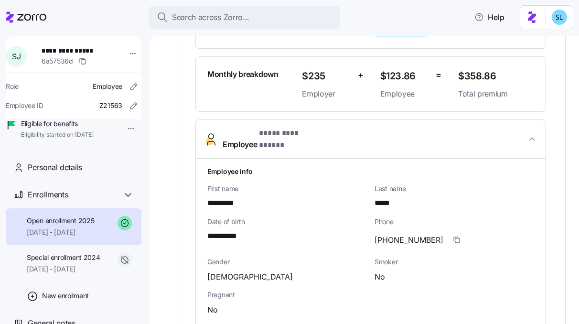
click at [239, 231] on span "**********" at bounding box center [228, 236] width 42 height 12
copy span "****"
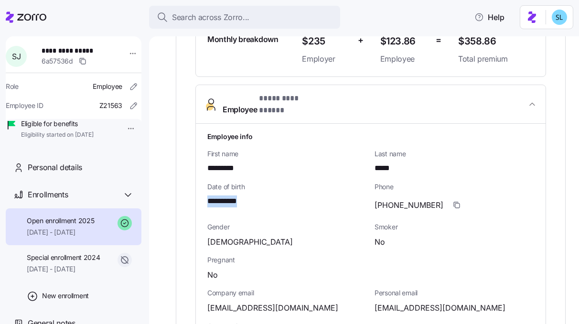
scroll to position [434, 0]
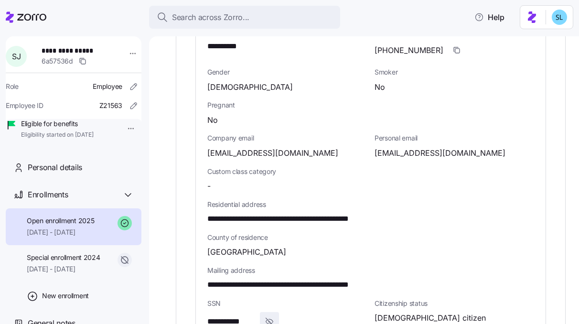
click at [349, 213] on span "**********" at bounding box center [303, 219] width 192 height 12
copy span "*****"
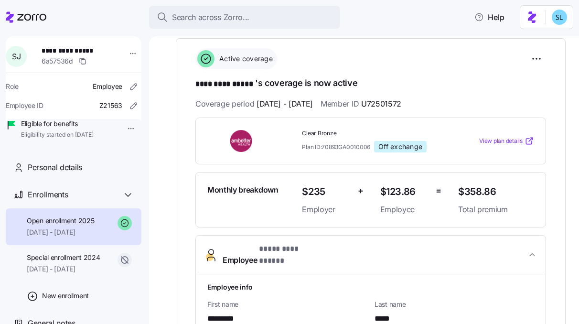
scroll to position [73, 0]
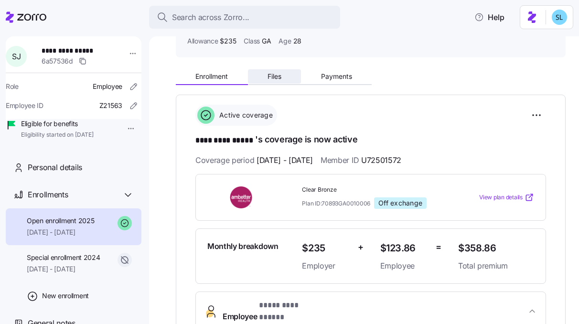
click at [299, 82] on button "Files" at bounding box center [274, 76] width 53 height 14
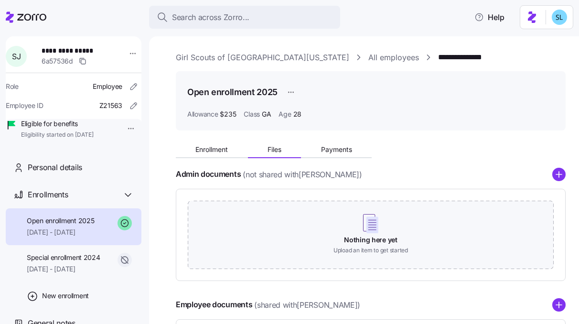
scroll to position [192, 0]
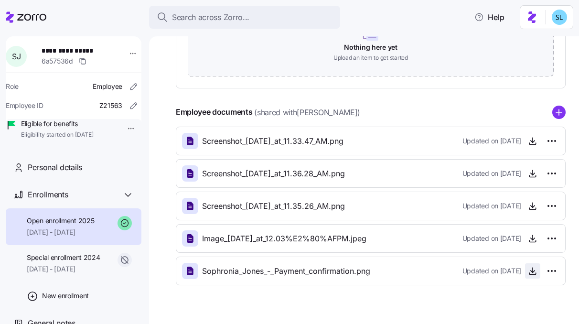
click at [527, 274] on icon "button" at bounding box center [532, 271] width 10 height 10
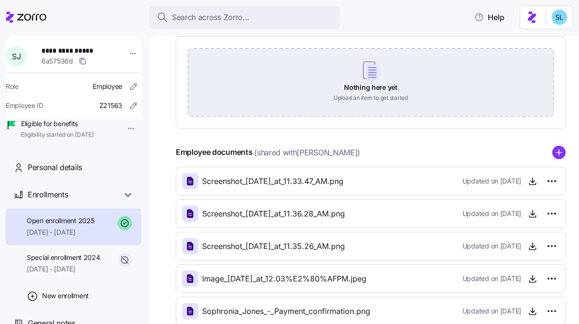
scroll to position [0, 0]
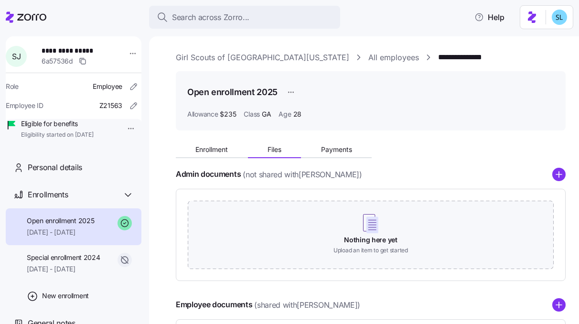
click at [232, 158] on div "Enrollment Files Payments" at bounding box center [274, 151] width 196 height 14
click at [232, 151] on button "Enrollment" at bounding box center [212, 149] width 72 height 14
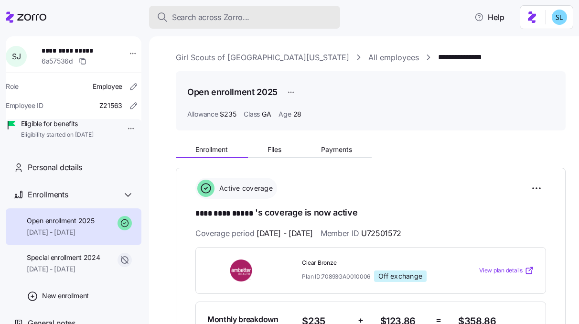
click at [241, 19] on span "Search across Zorro..." at bounding box center [210, 17] width 77 height 12
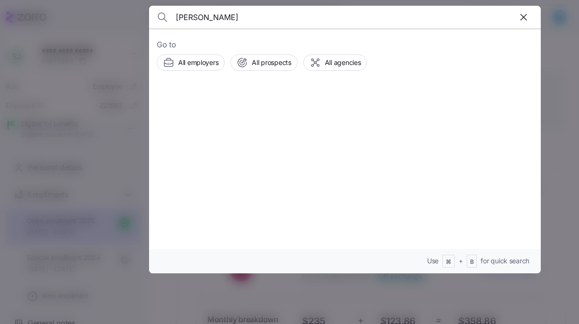
type input "rachel murphy"
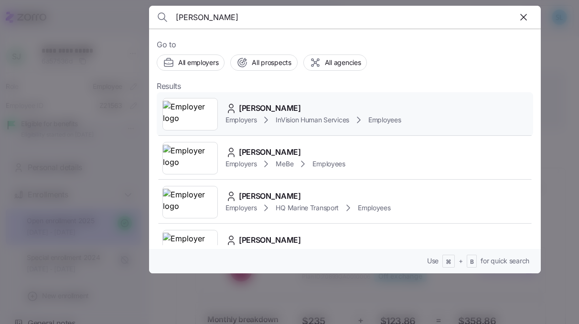
click at [353, 102] on div "Rachel Murphy" at bounding box center [313, 108] width 176 height 12
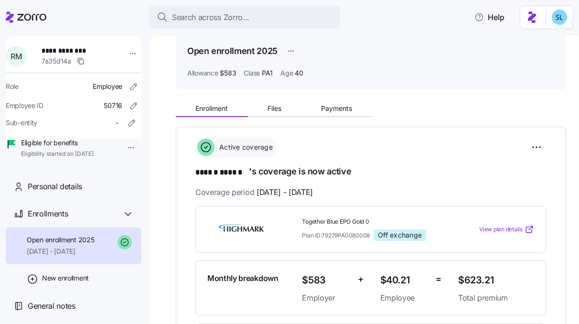
scroll to position [39, 0]
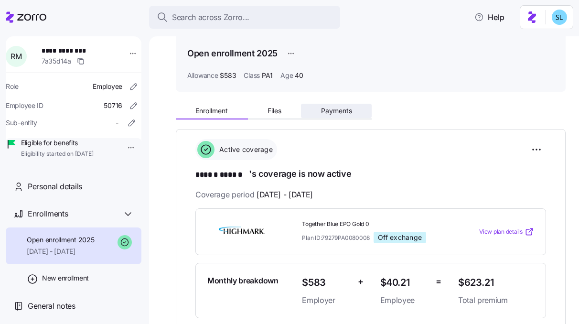
click at [342, 114] on span "Payments" at bounding box center [336, 110] width 31 height 7
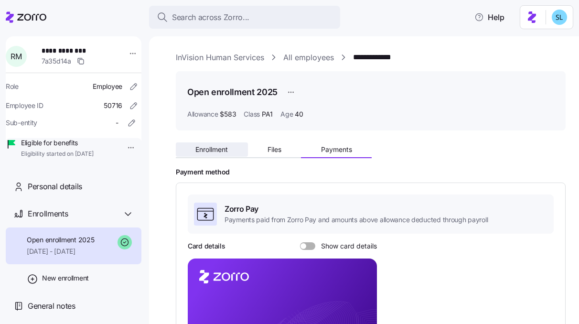
click at [241, 150] on button "Enrollment" at bounding box center [212, 149] width 72 height 14
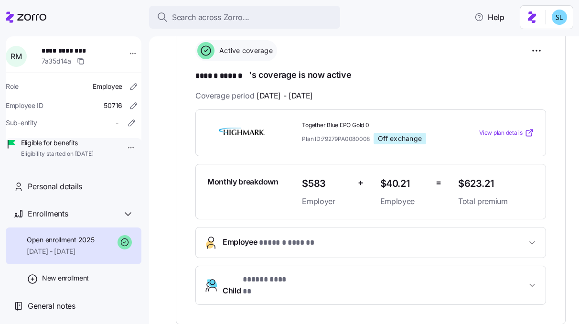
scroll to position [207, 0]
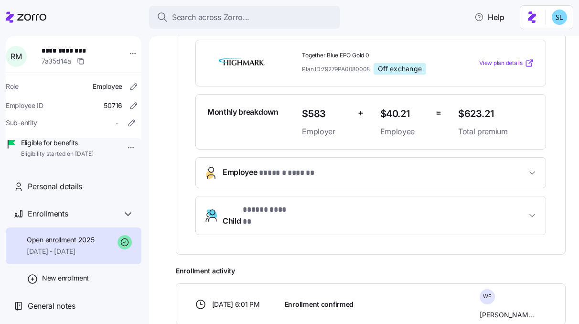
click at [382, 174] on span "Employee * ****** ****** *" at bounding box center [374, 172] width 304 height 13
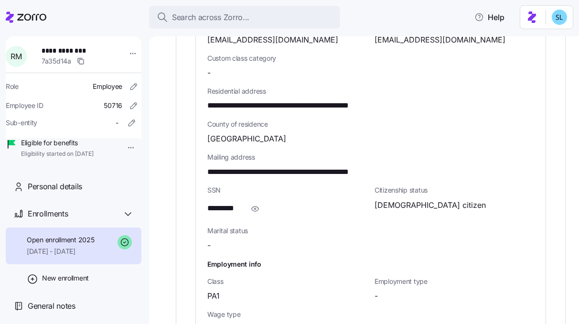
scroll to position [541, 0]
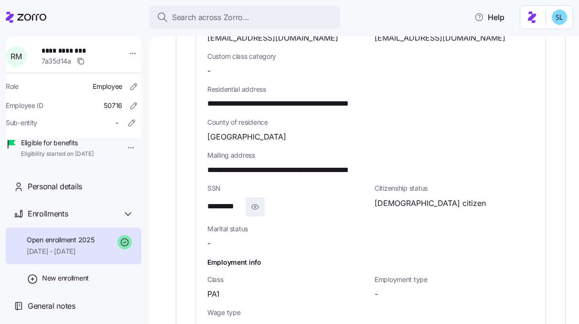
click at [261, 203] on span "button" at bounding box center [255, 207] width 18 height 18
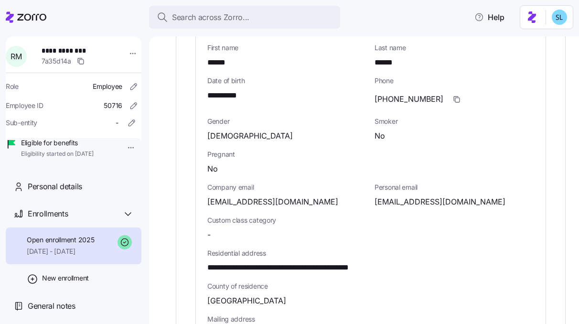
scroll to position [377, 0]
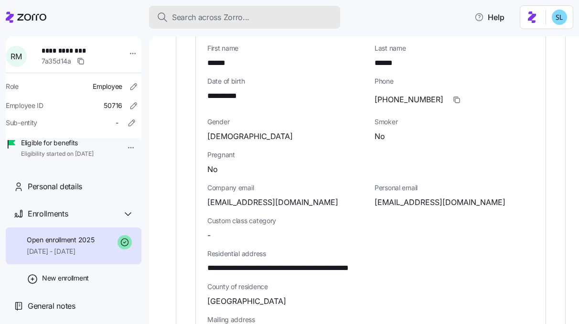
click at [199, 19] on span "Search across Zorro..." at bounding box center [210, 17] width 77 height 12
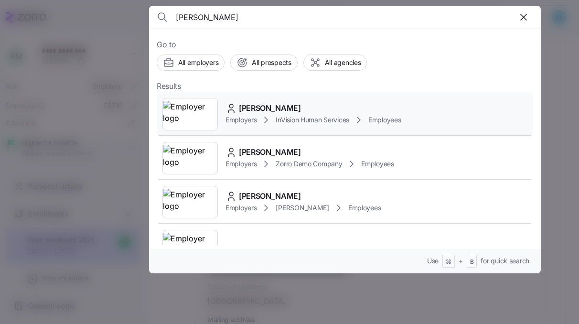
type input "jason draa"
click at [255, 105] on span "Jason Draa" at bounding box center [270, 108] width 62 height 12
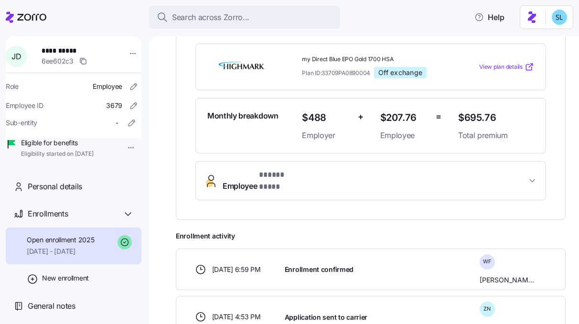
click at [332, 169] on button "Employee * ***** **** *" at bounding box center [370, 180] width 349 height 38
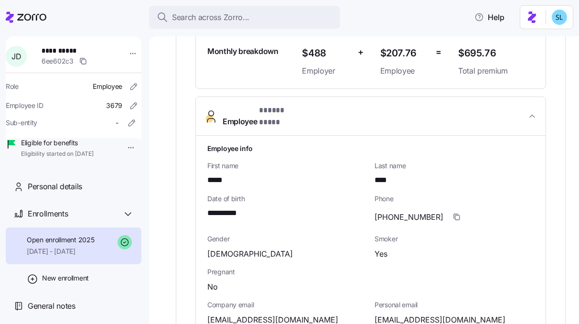
scroll to position [364, 0]
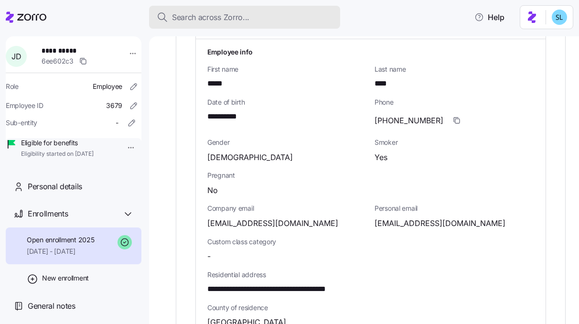
click at [253, 24] on button "Search across Zorro..." at bounding box center [244, 17] width 191 height 23
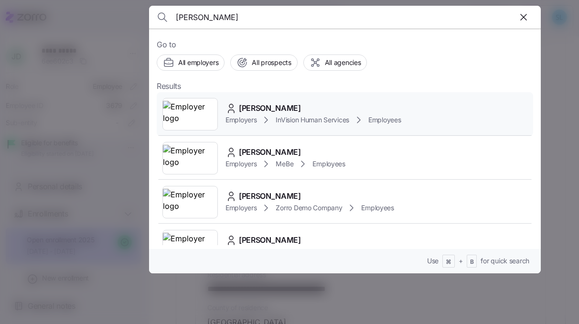
type input "rachel murph"
click at [272, 104] on span "Rachel Murphy" at bounding box center [270, 108] width 62 height 12
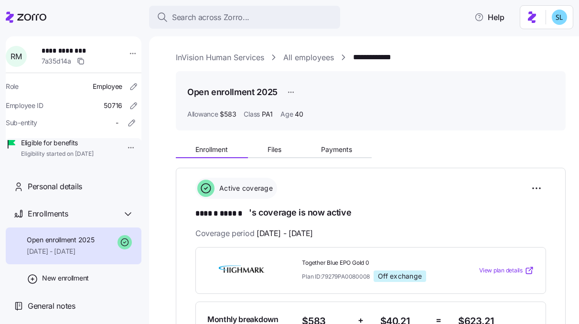
scroll to position [317, 0]
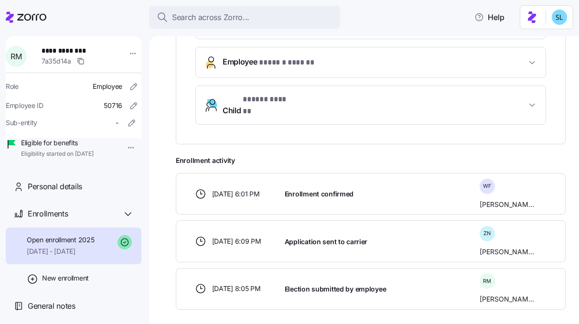
click at [502, 200] on span "William Freyvogel" at bounding box center [506, 205] width 54 height 10
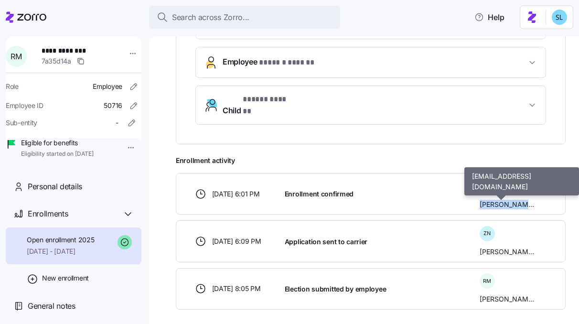
click at [502, 200] on span "William Freyvogel" at bounding box center [506, 205] width 54 height 10
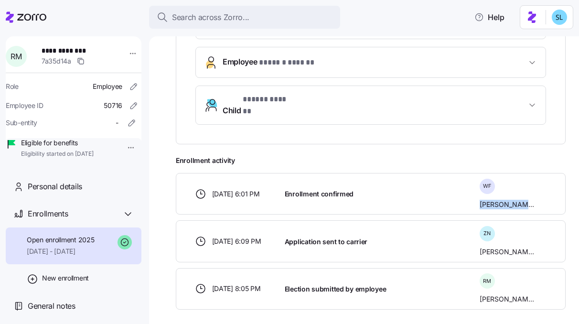
copy div "William Freyvogel"
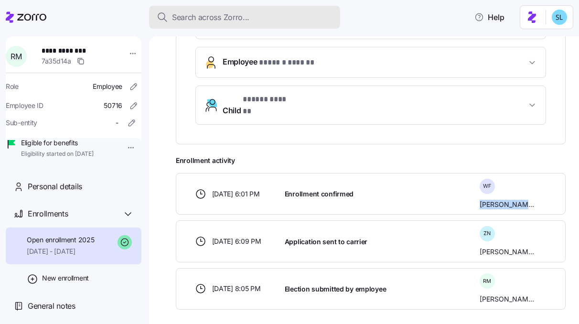
click at [284, 15] on div "Search across Zorro..." at bounding box center [245, 17] width 176 height 12
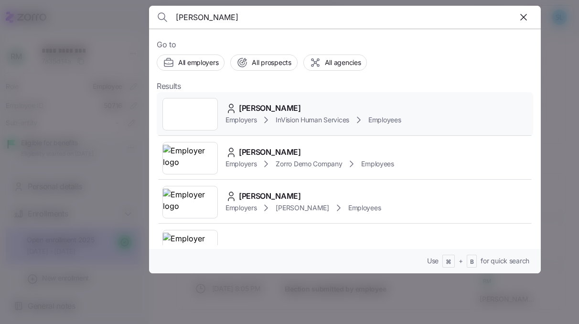
type input "jason draa"
click at [295, 107] on div "Jason Draa" at bounding box center [313, 108] width 176 height 12
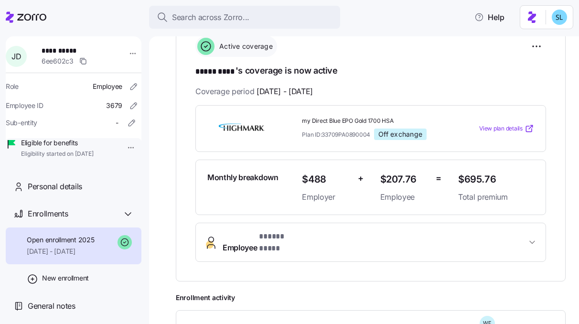
scroll to position [248, 0]
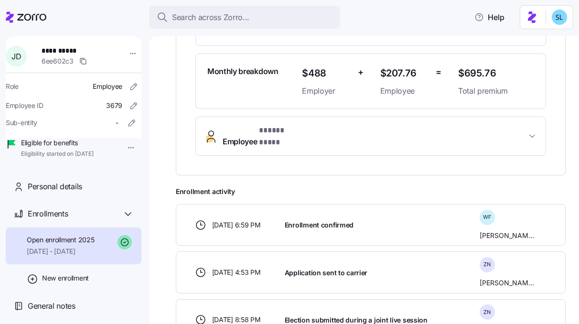
click at [332, 127] on span "Employee * ***** **** *" at bounding box center [374, 136] width 304 height 23
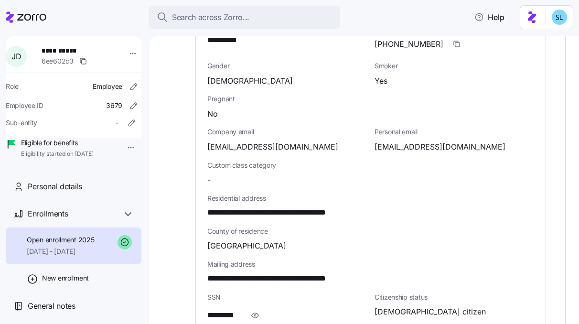
scroll to position [535, 0]
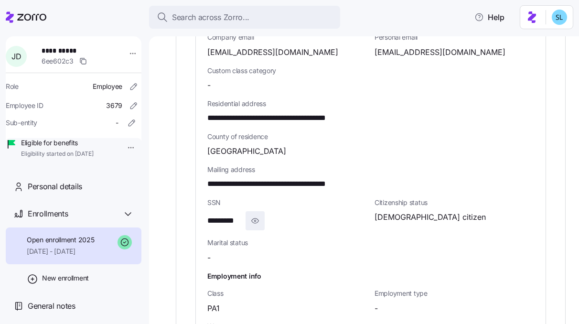
click at [259, 215] on icon "button" at bounding box center [255, 220] width 10 height 11
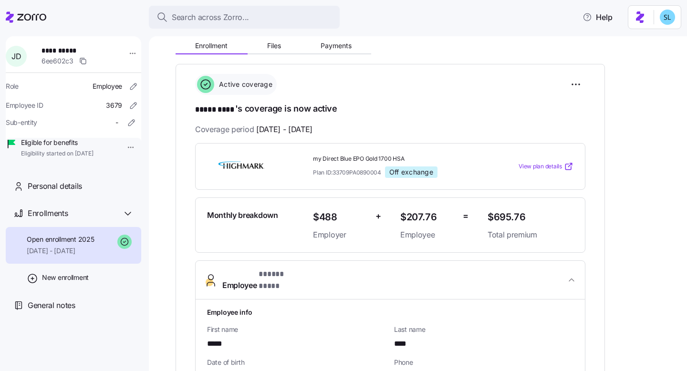
scroll to position [0, 0]
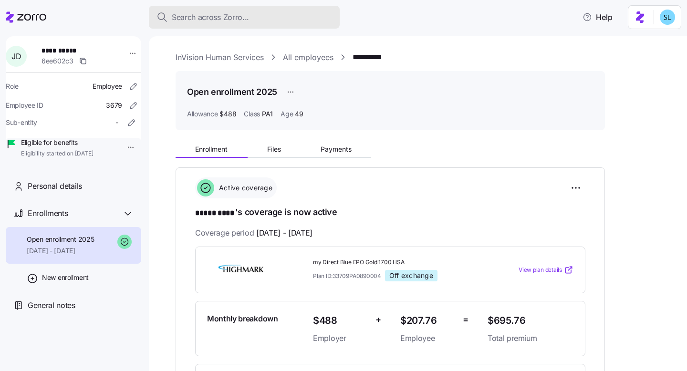
click at [299, 22] on div "Search across Zorro..." at bounding box center [245, 17] width 176 height 12
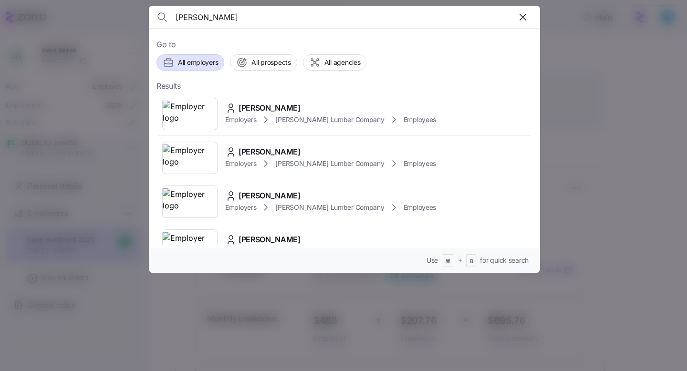
type input "oc cluss"
click at [201, 64] on span "All employers" at bounding box center [198, 63] width 40 height 10
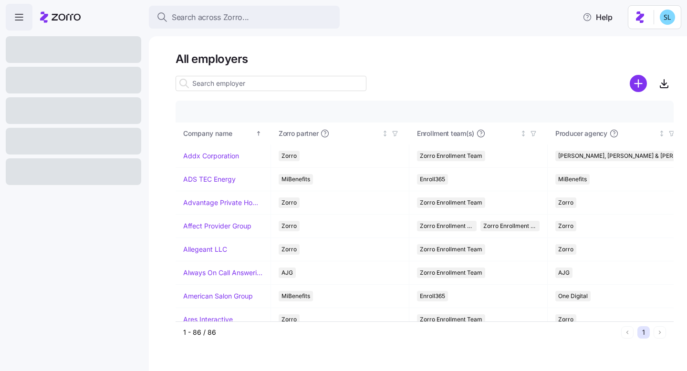
click at [237, 81] on input at bounding box center [271, 83] width 191 height 15
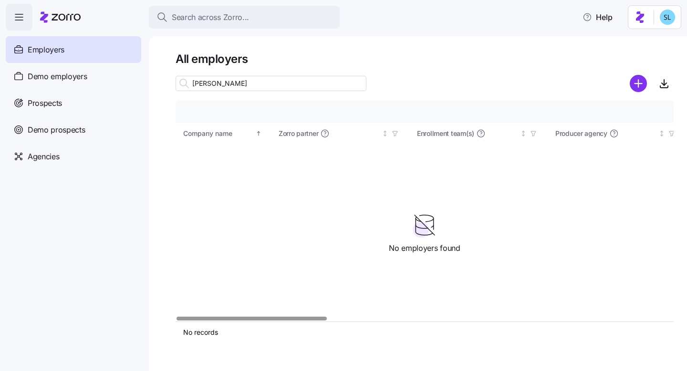
click at [441, 196] on div "Company details Benefit status Company name Zorro partner Enrollment team(s) Pr…" at bounding box center [425, 211] width 498 height 221
click at [289, 88] on input "oc cluss" at bounding box center [271, 83] width 191 height 15
drag, startPoint x: 236, startPoint y: 86, endPoint x: 179, endPoint y: 82, distance: 56.5
click at [179, 82] on div "oc cluss" at bounding box center [271, 83] width 191 height 15
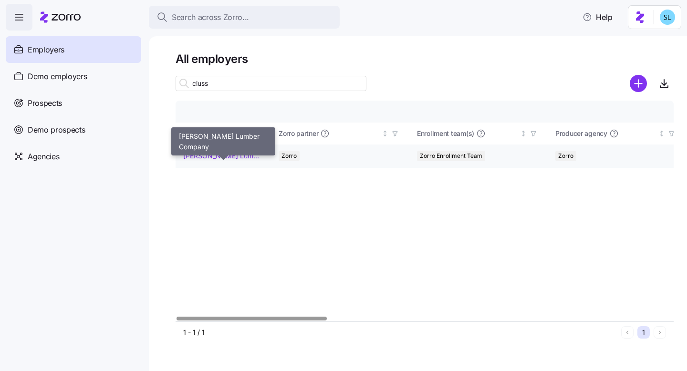
type input "cluss"
click at [208, 159] on link "O.C.Cluss Lumber Company" at bounding box center [223, 156] width 80 height 10
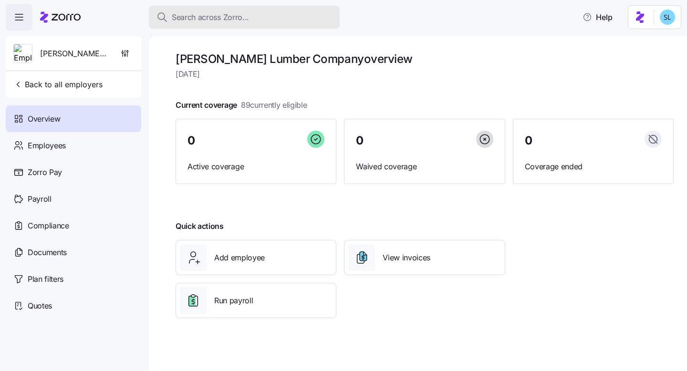
click at [277, 12] on div "Search across Zorro..." at bounding box center [245, 17] width 176 height 12
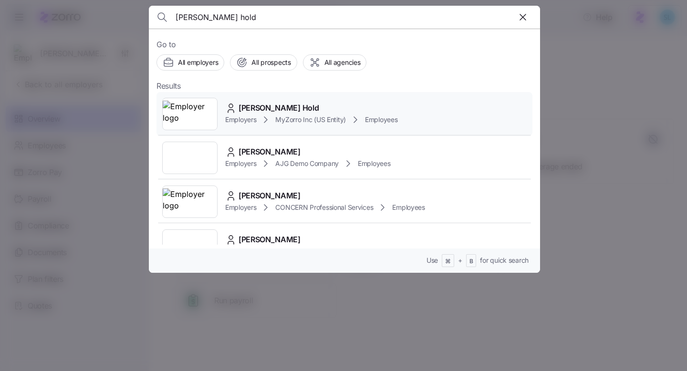
type input "logan hold"
click at [296, 105] on div "Logan Hold" at bounding box center [311, 108] width 173 height 12
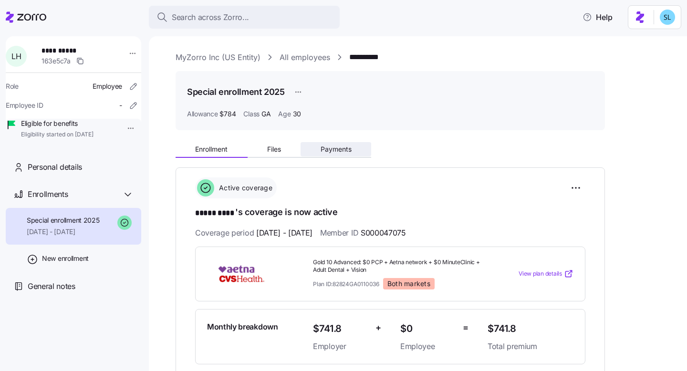
click at [351, 144] on button "Payments" at bounding box center [336, 149] width 71 height 14
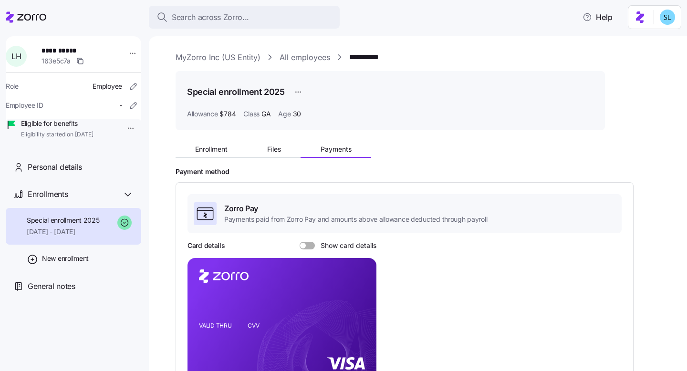
click at [74, 50] on span "**********" at bounding box center [75, 51] width 67 height 10
copy span "**********"
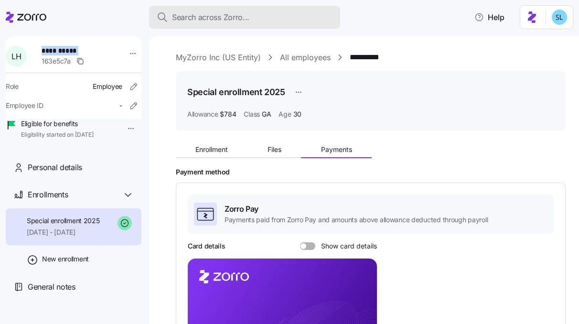
click at [245, 14] on span "Search across Zorro..." at bounding box center [210, 17] width 77 height 12
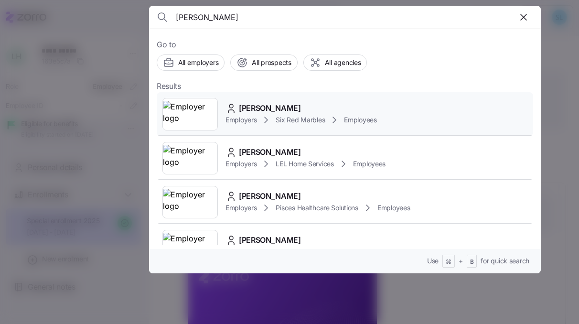
type input "cary drak"
click at [258, 105] on span "Cary Drake" at bounding box center [270, 108] width 62 height 12
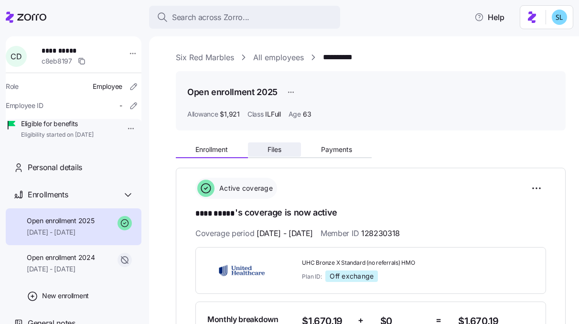
click at [284, 144] on button "Files" at bounding box center [274, 149] width 53 height 14
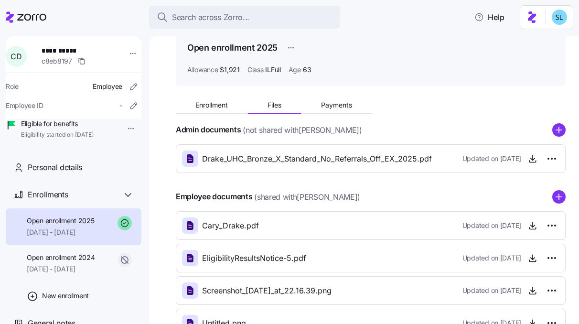
scroll to position [95, 0]
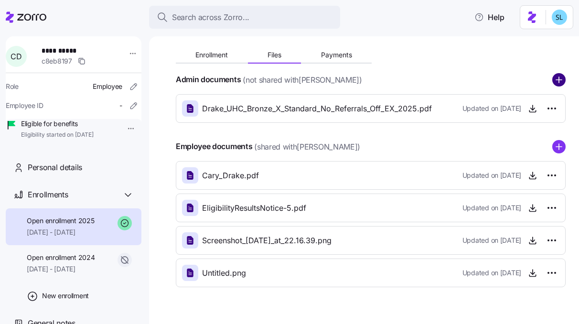
click at [552, 80] on circle "add icon" at bounding box center [558, 80] width 12 height 12
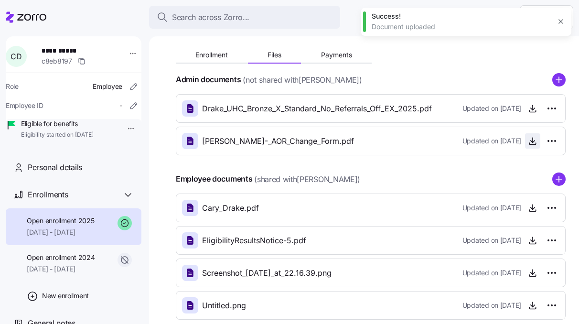
click at [527, 138] on icon "button" at bounding box center [532, 141] width 10 height 10
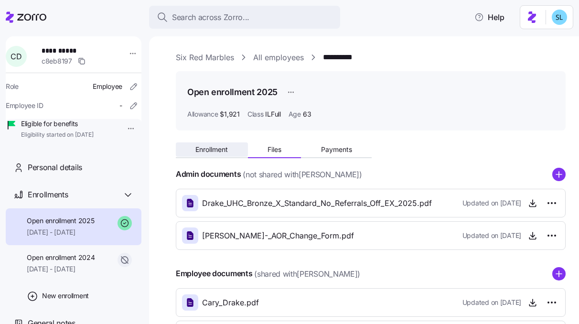
click at [210, 147] on span "Enrollment" at bounding box center [211, 149] width 32 height 7
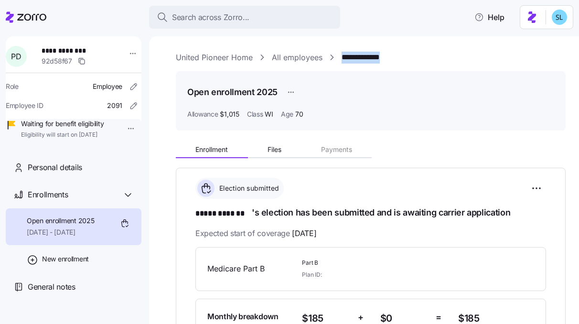
drag, startPoint x: 403, startPoint y: 62, endPoint x: 343, endPoint y: 58, distance: 60.2
click at [343, 58] on div "**********" at bounding box center [371, 58] width 390 height 12
click at [418, 58] on div "**********" at bounding box center [371, 58] width 390 height 12
drag, startPoint x: 406, startPoint y: 57, endPoint x: 343, endPoint y: 58, distance: 62.5
click at [343, 58] on div "**********" at bounding box center [371, 58] width 390 height 12
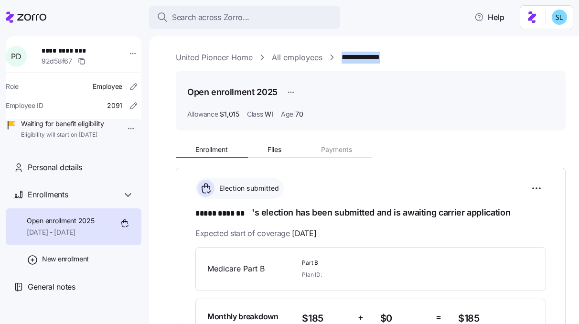
copy link "**********"
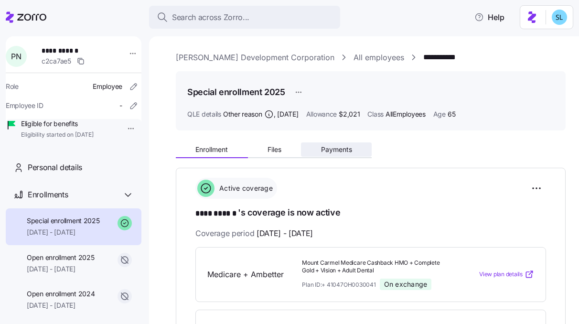
click at [329, 152] on span "Payments" at bounding box center [336, 149] width 31 height 7
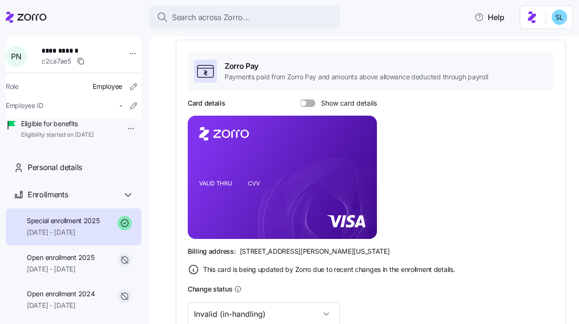
scroll to position [212, 0]
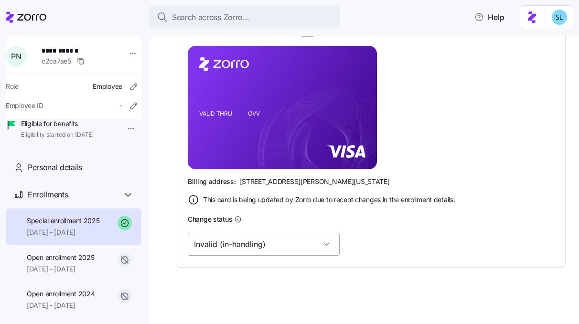
click at [252, 246] on input "Invalid (in-handling)" at bounding box center [264, 243] width 152 height 23
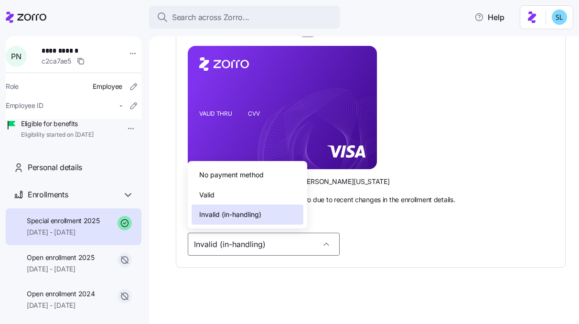
click at [241, 197] on div "Valid" at bounding box center [247, 195] width 112 height 20
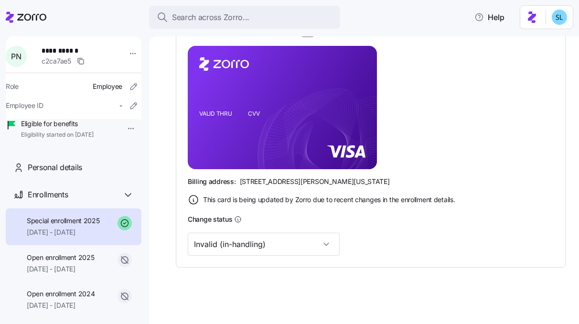
scroll to position [194, 0]
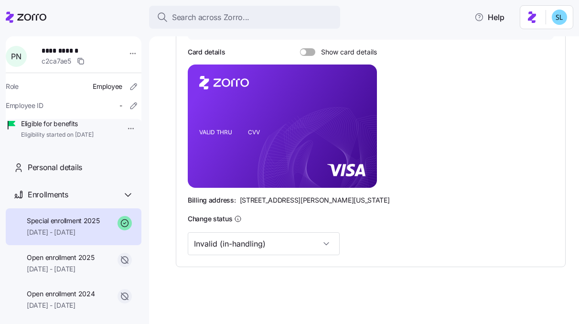
type input "Valid"
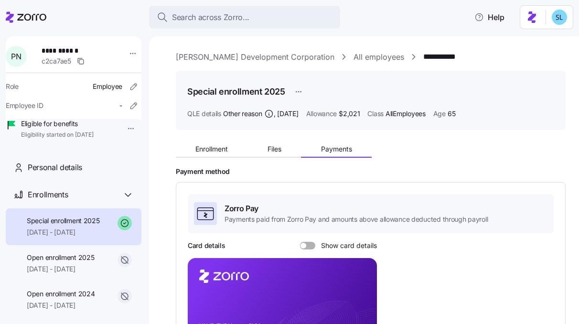
scroll to position [0, 0]
click at [221, 152] on span "Enrollment" at bounding box center [211, 149] width 32 height 7
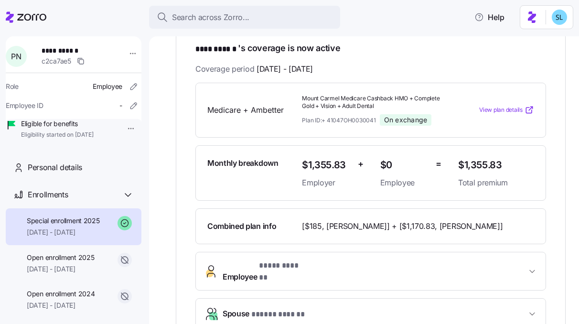
scroll to position [168, 0]
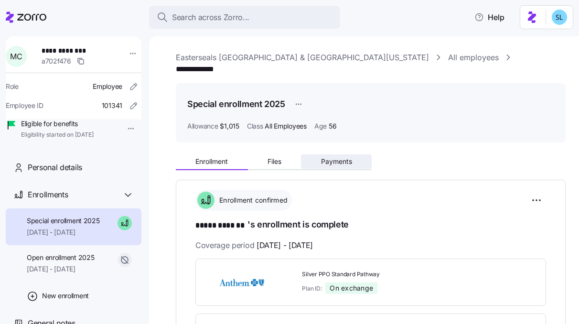
click at [345, 158] on span "Payments" at bounding box center [336, 161] width 31 height 7
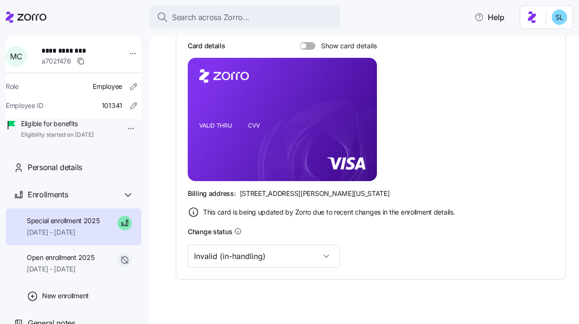
scroll to position [213, 0]
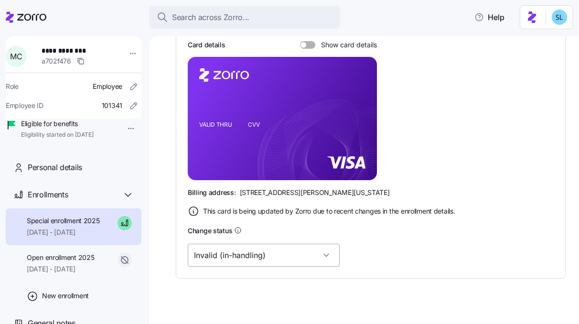
click at [271, 247] on input "Invalid (in-handling)" at bounding box center [264, 254] width 152 height 23
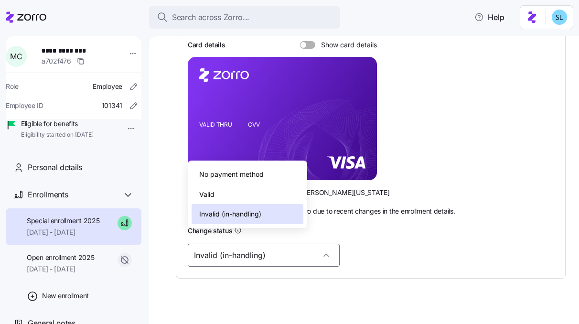
click at [258, 203] on div "Valid" at bounding box center [247, 194] width 112 height 20
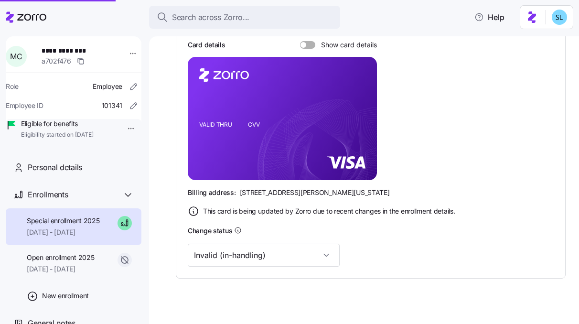
type input "Valid"
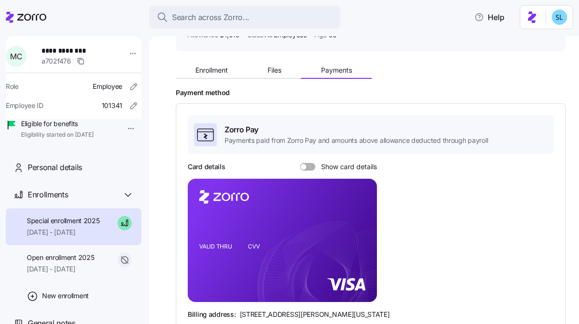
scroll to position [78, 0]
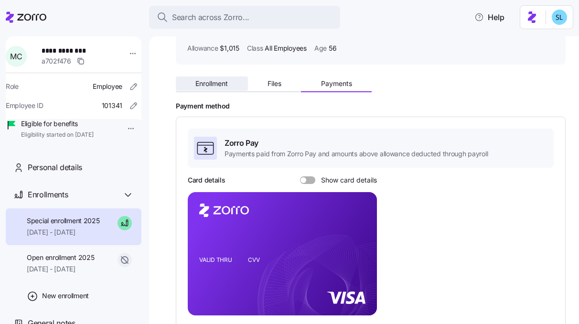
click at [224, 80] on span "Enrollment" at bounding box center [211, 83] width 32 height 7
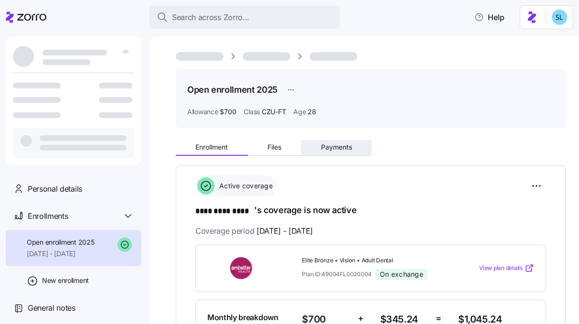
click at [354, 153] on button "Payments" at bounding box center [336, 147] width 71 height 14
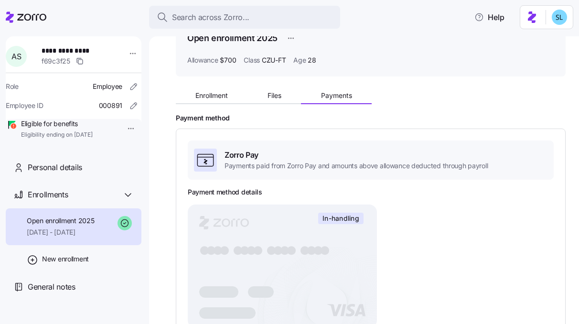
scroll to position [179, 0]
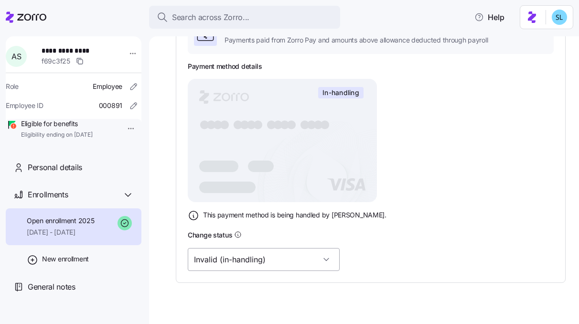
click at [279, 264] on input "Invalid (in-handling)" at bounding box center [264, 259] width 152 height 23
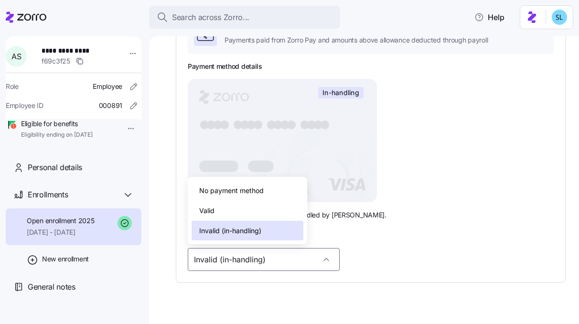
click at [270, 214] on div "Valid" at bounding box center [247, 210] width 112 height 20
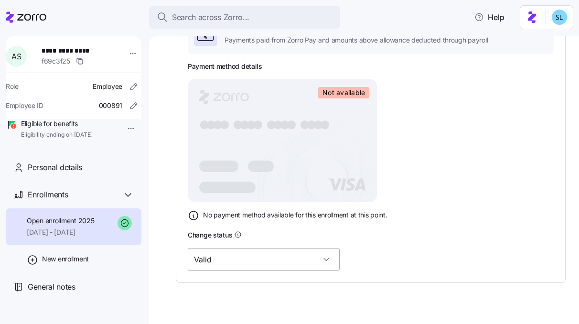
click at [255, 267] on input "Valid" at bounding box center [264, 259] width 152 height 23
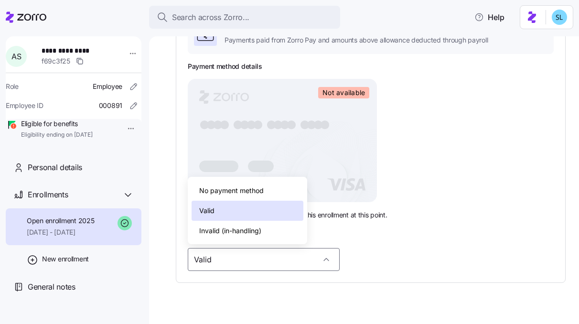
click at [249, 234] on span "Invalid (in-handling)" at bounding box center [230, 230] width 62 height 11
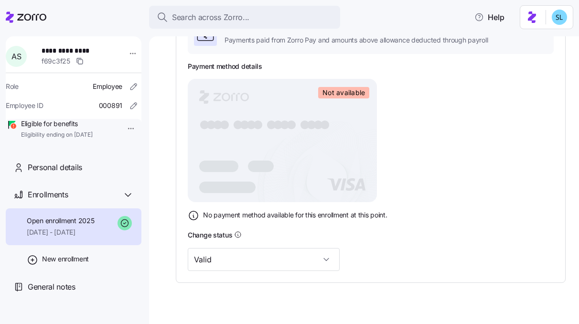
type input "Invalid (in-handling)"
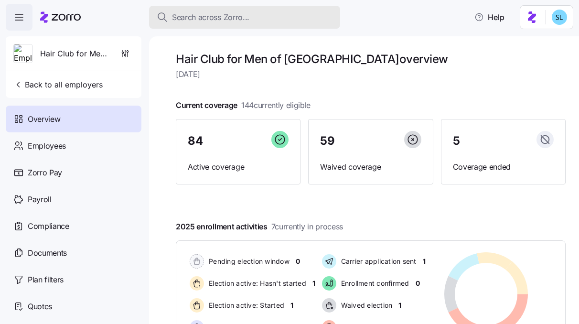
click at [255, 6] on button "Search across Zorro..." at bounding box center [244, 17] width 191 height 23
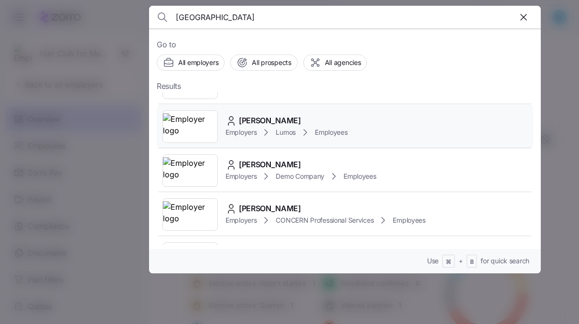
scroll to position [105, 0]
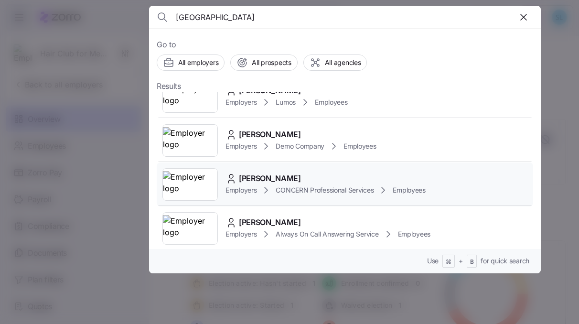
type input "[GEOGRAPHIC_DATA]"
click at [295, 176] on span "[PERSON_NAME]" at bounding box center [270, 178] width 62 height 12
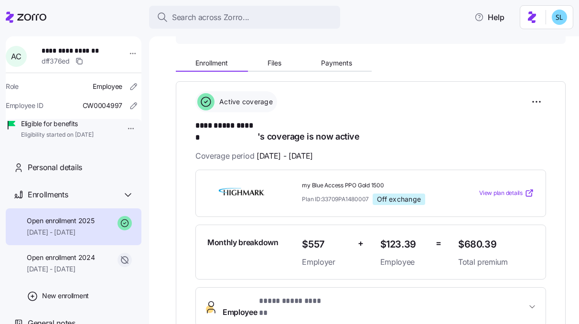
scroll to position [173, 0]
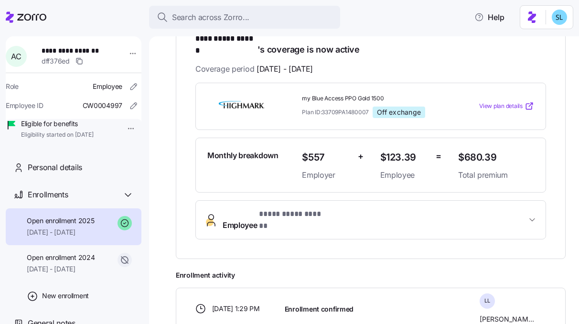
click at [337, 200] on button "**********" at bounding box center [370, 219] width 349 height 38
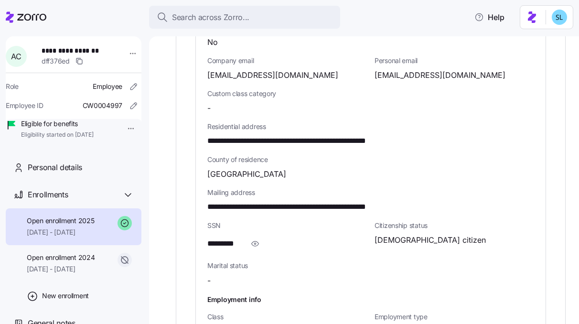
scroll to position [523, 0]
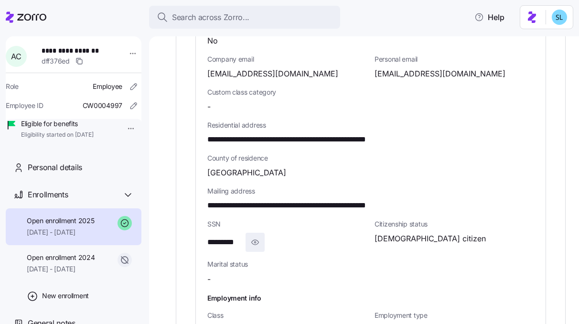
click at [262, 233] on span "button" at bounding box center [255, 242] width 18 height 18
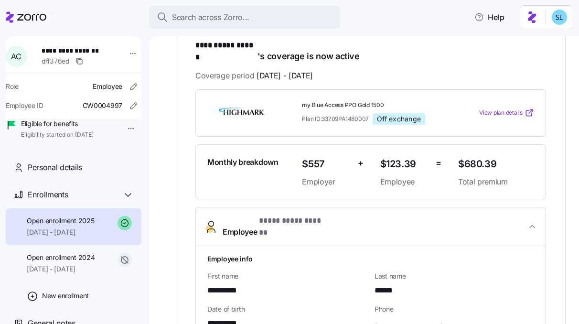
scroll to position [164, 0]
